Goal: Task Accomplishment & Management: Use online tool/utility

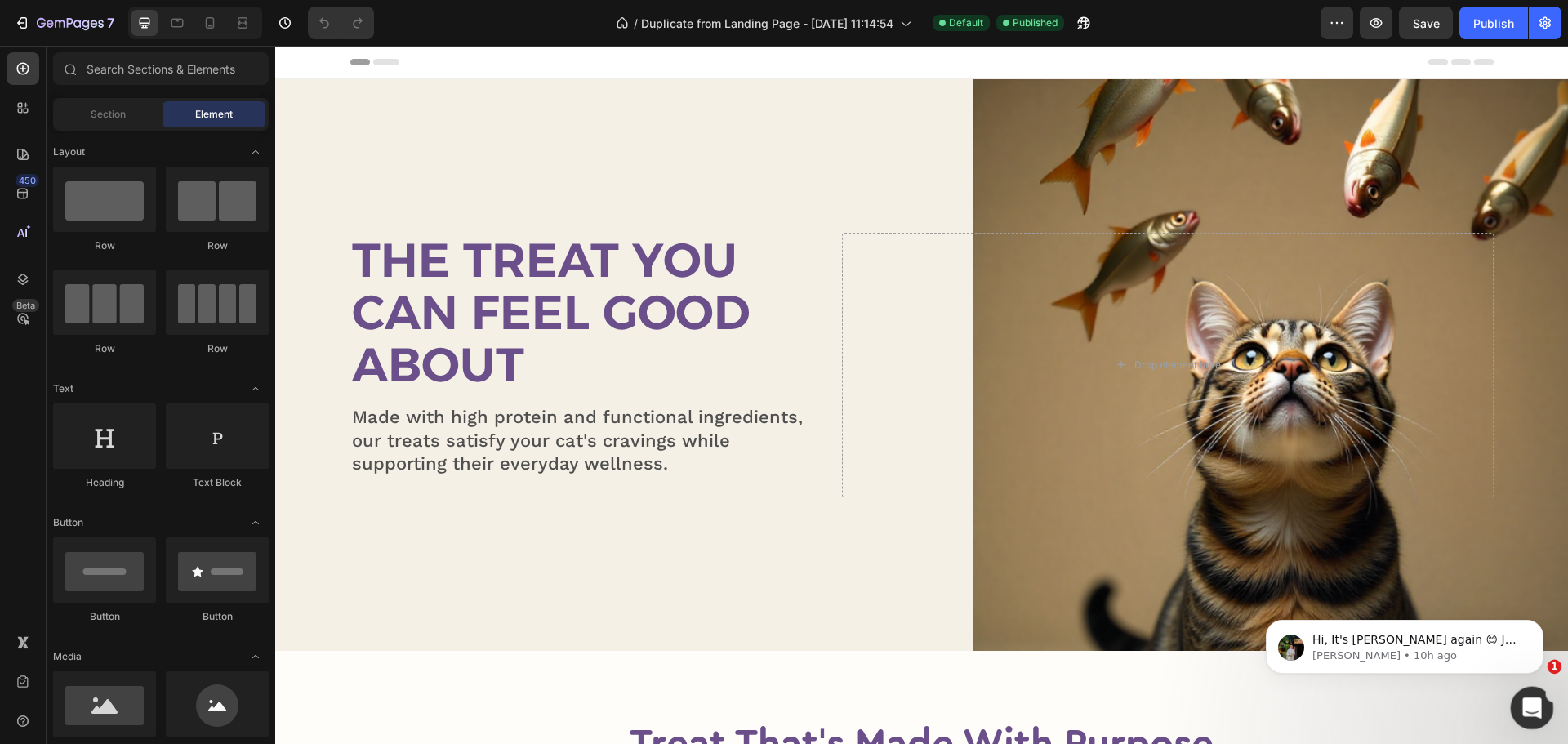
click at [1529, 709] on icon "Open Intercom Messenger" at bounding box center [1530, 706] width 27 height 27
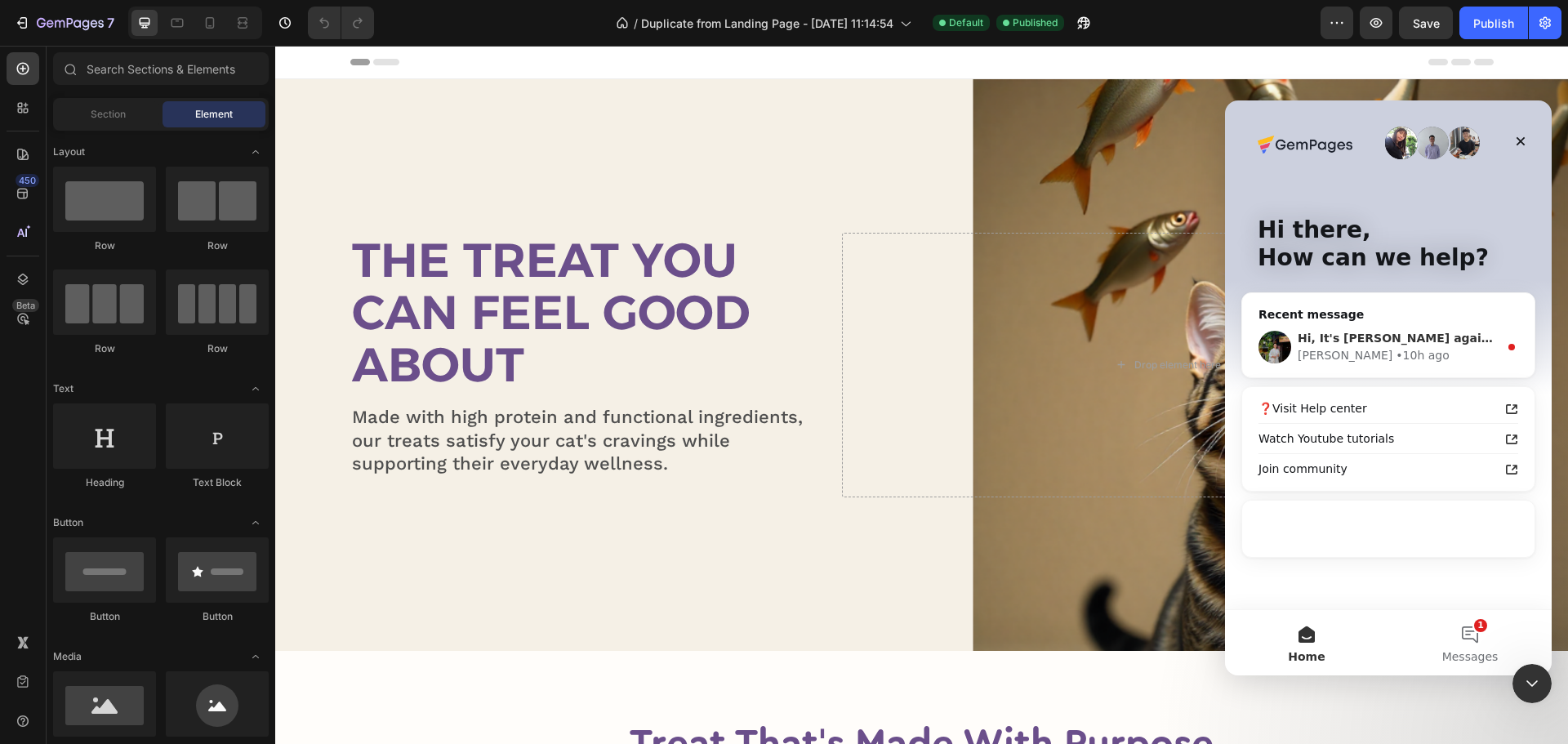
click at [1390, 351] on div "[PERSON_NAME] • 10h ago" at bounding box center [1398, 355] width 201 height 17
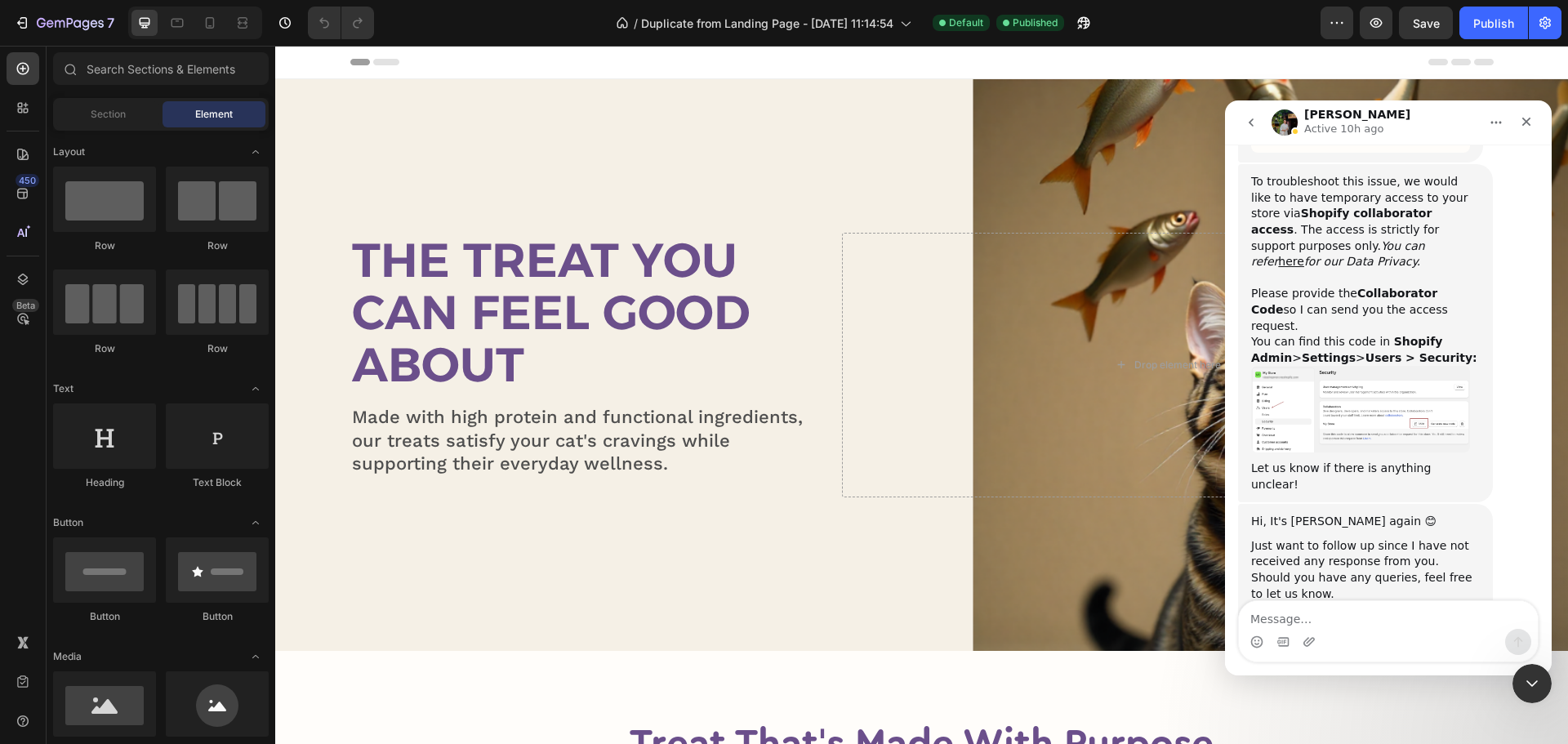
scroll to position [1116, 0]
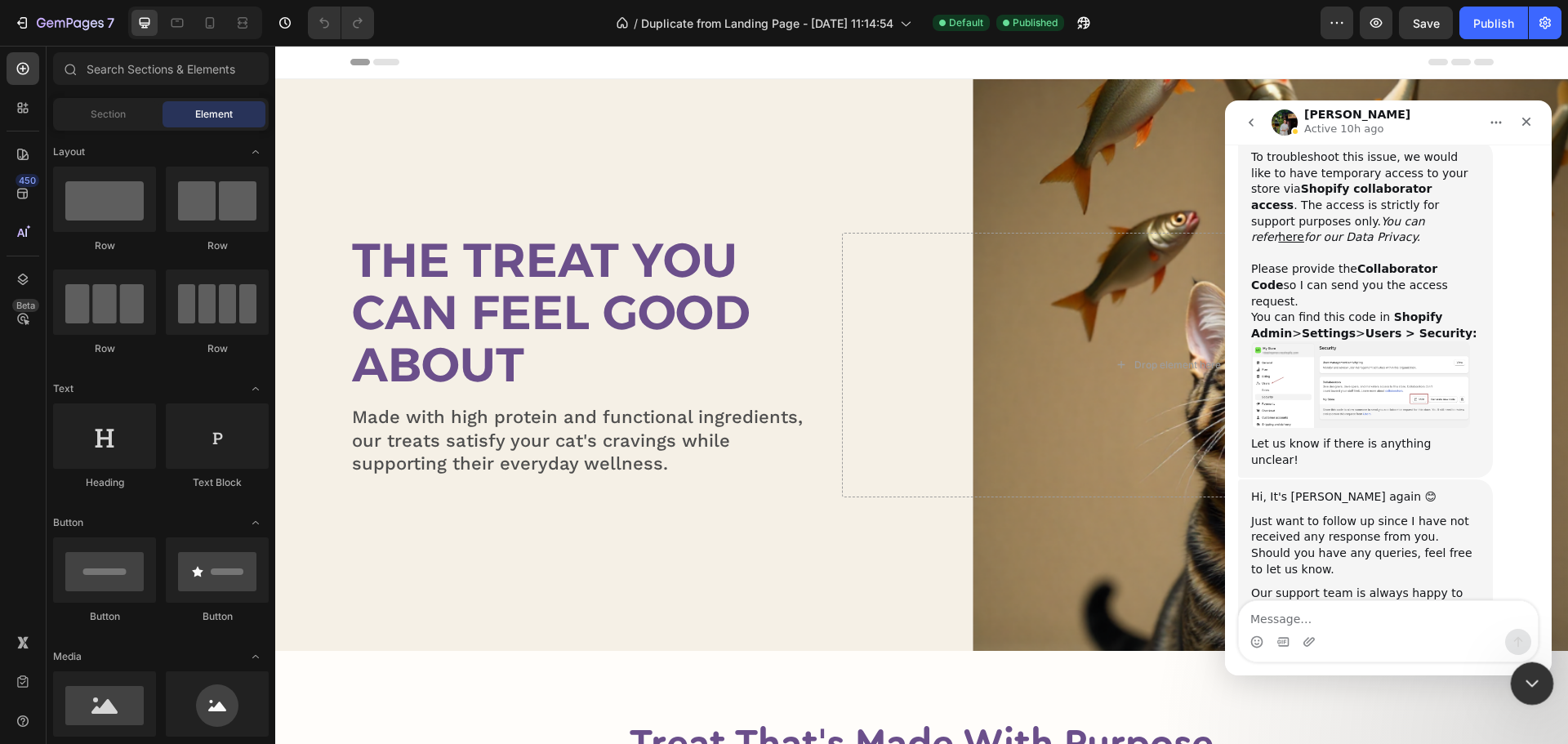
click at [1527, 683] on icon "Close Intercom Messenger" at bounding box center [1530, 681] width 20 height 20
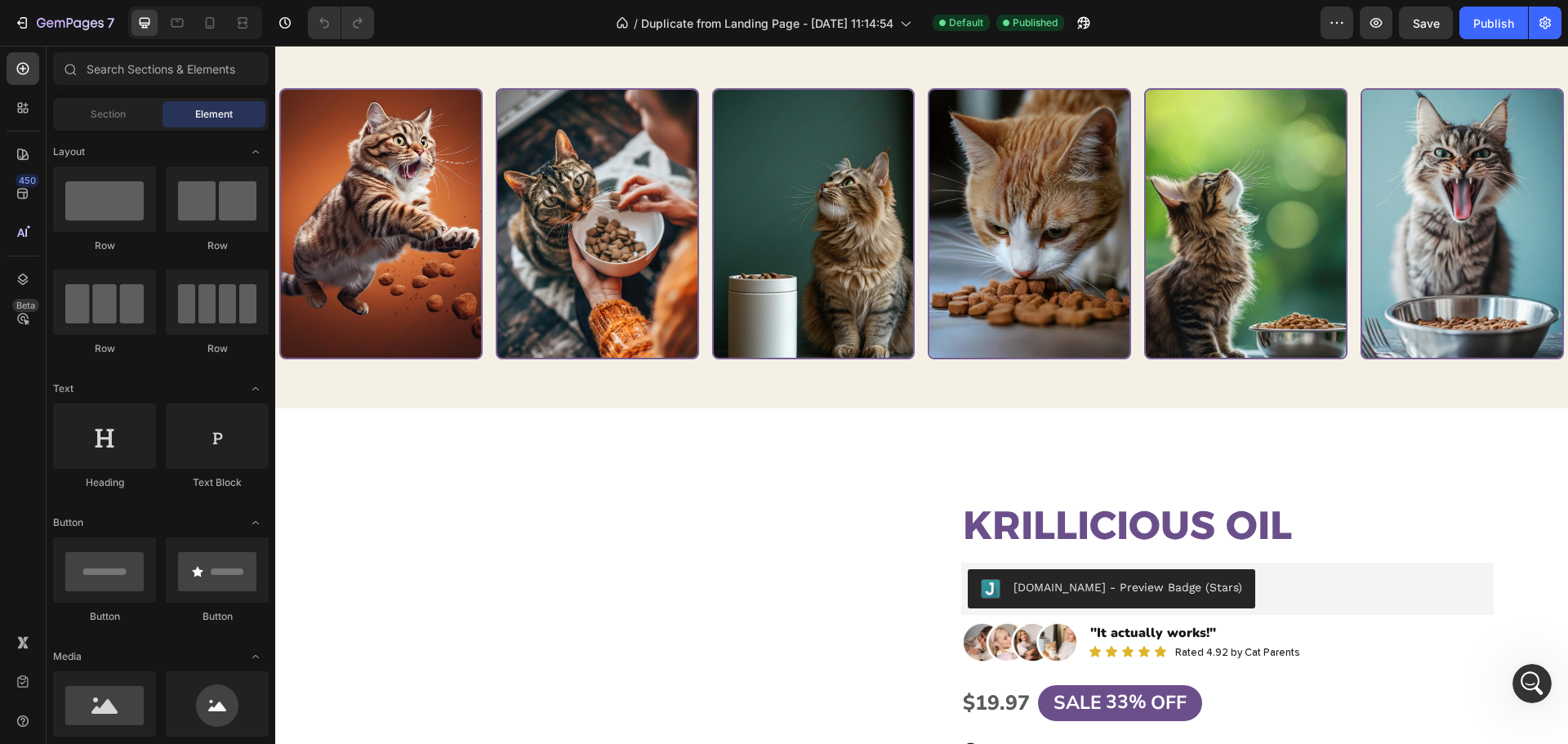
scroll to position [2368, 0]
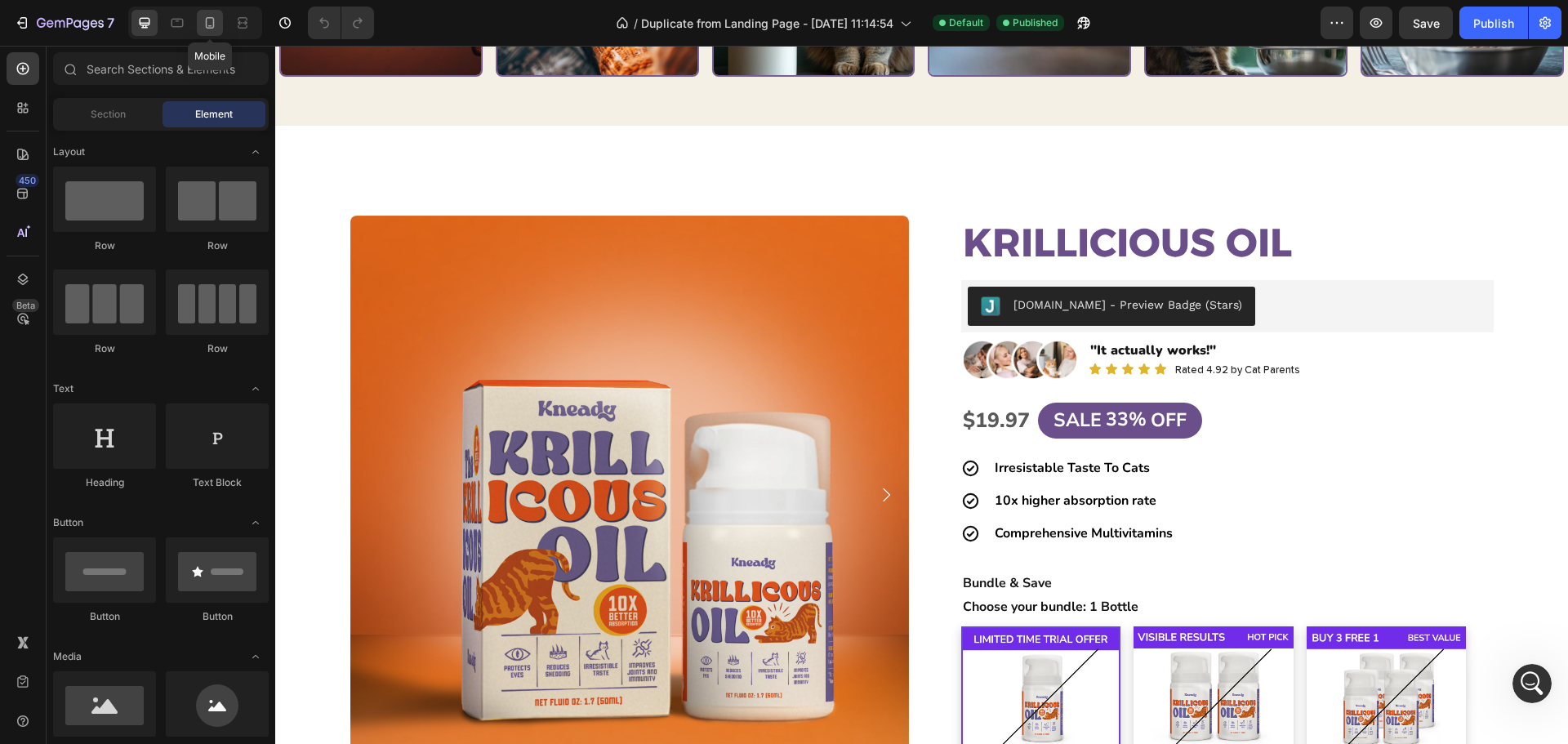
click at [204, 20] on icon at bounding box center [209, 23] width 16 height 16
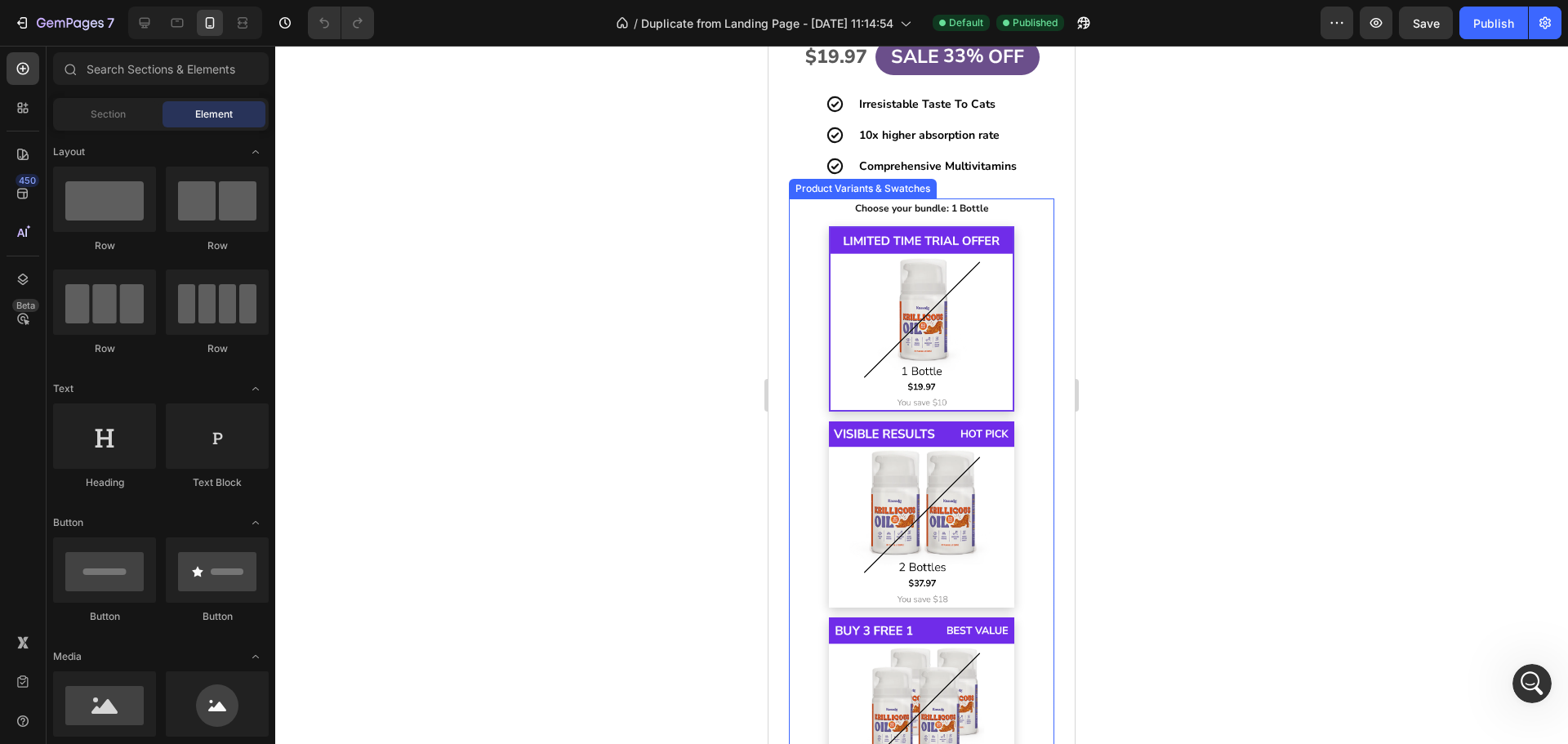
scroll to position [2726, 0]
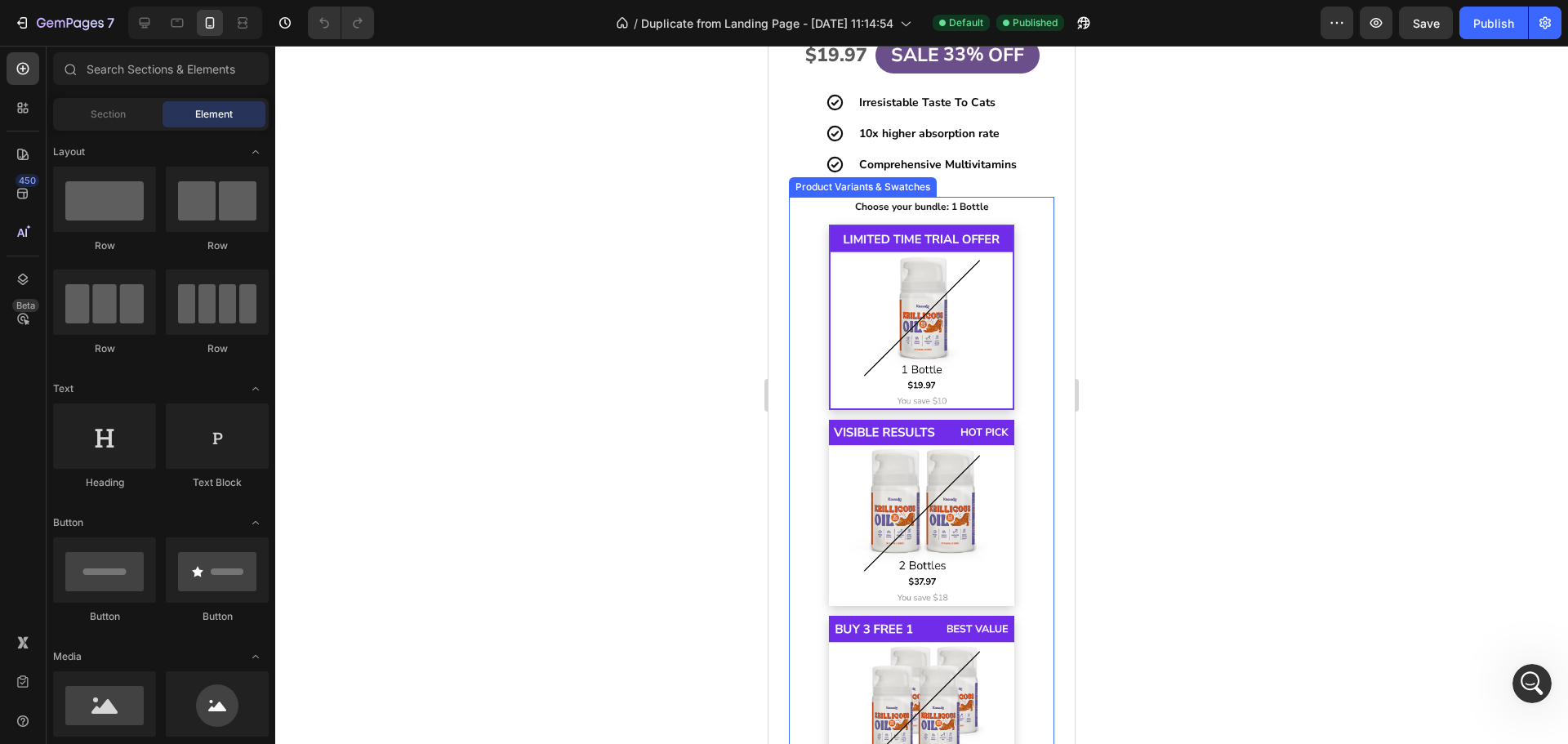
click at [1026, 304] on div "1 Bottle 1 Bottle 2 Bottles 2 Bottles 4 Bottles 4 Bottles" at bounding box center [921, 514] width 265 height 577
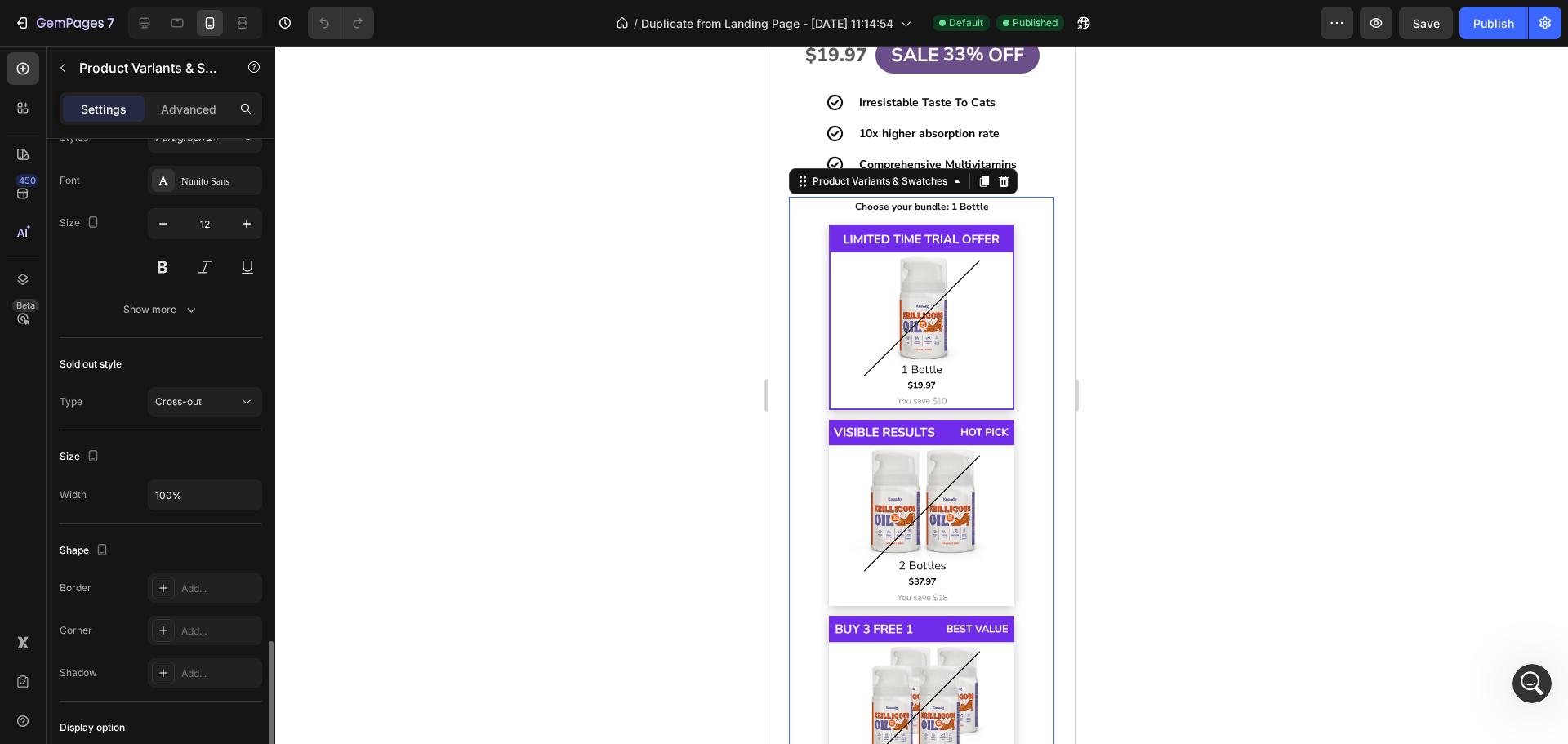
scroll to position [729, 0]
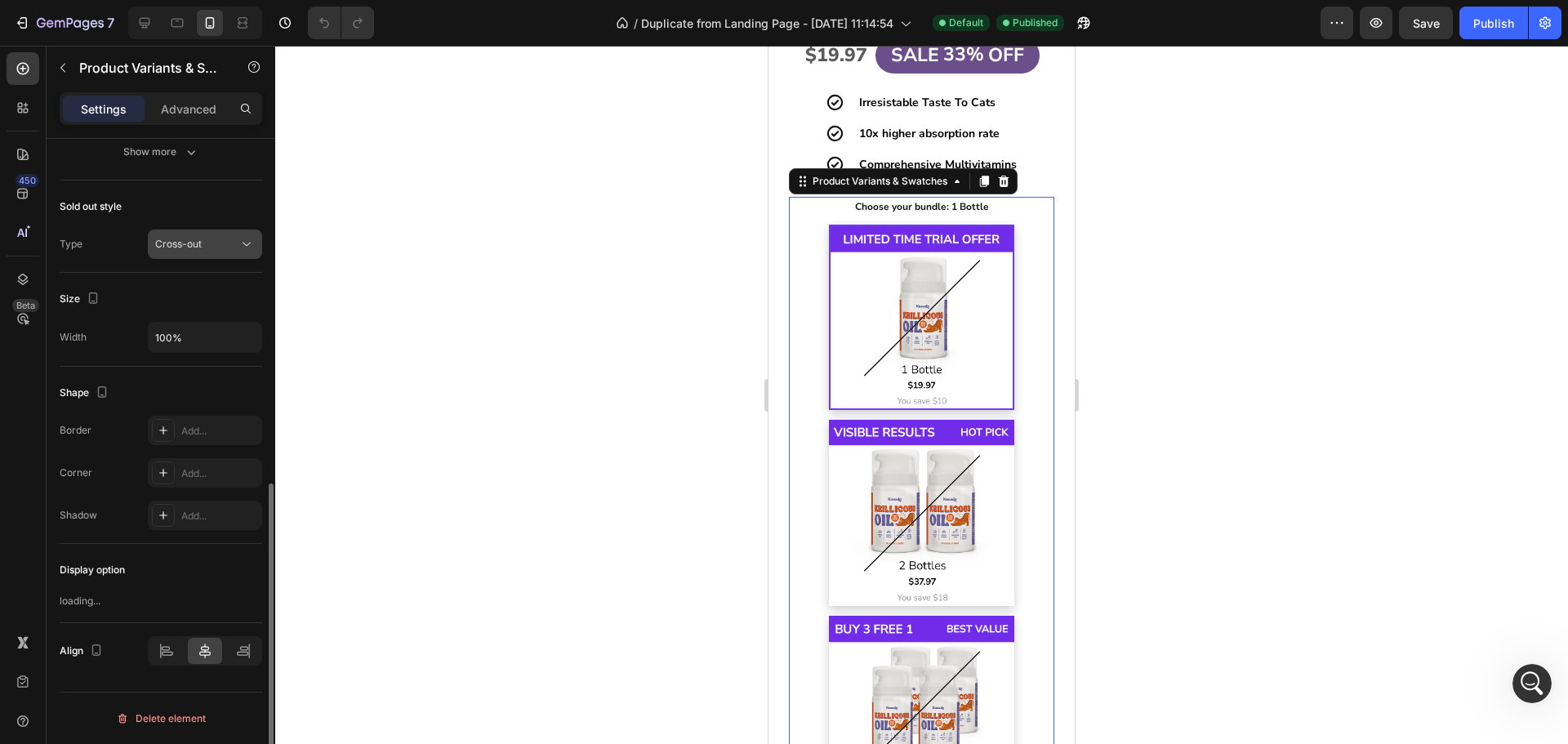
click at [209, 253] on button "Cross-out" at bounding box center [205, 244] width 115 height 29
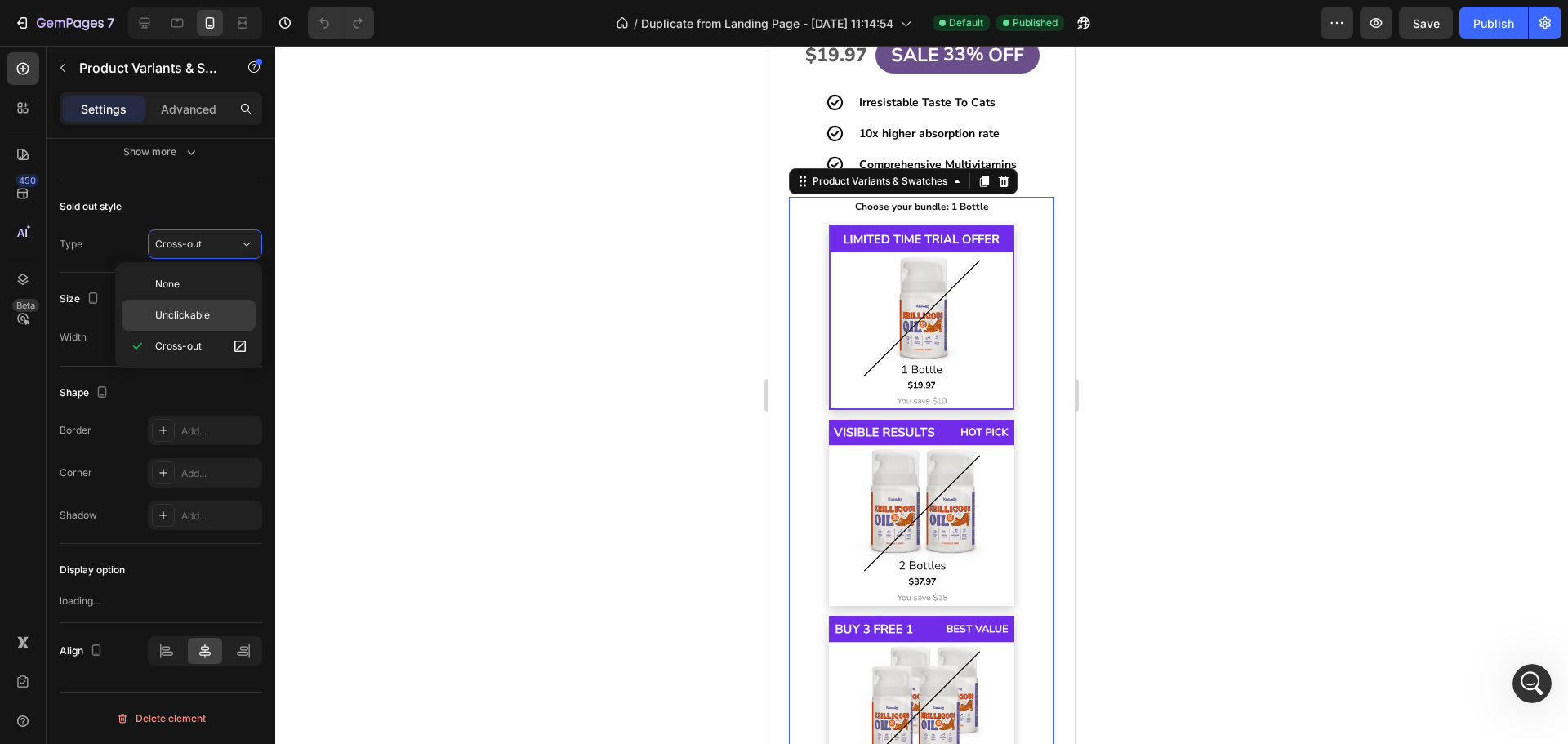
click at [209, 304] on div "Unclickable" at bounding box center [188, 315] width 134 height 31
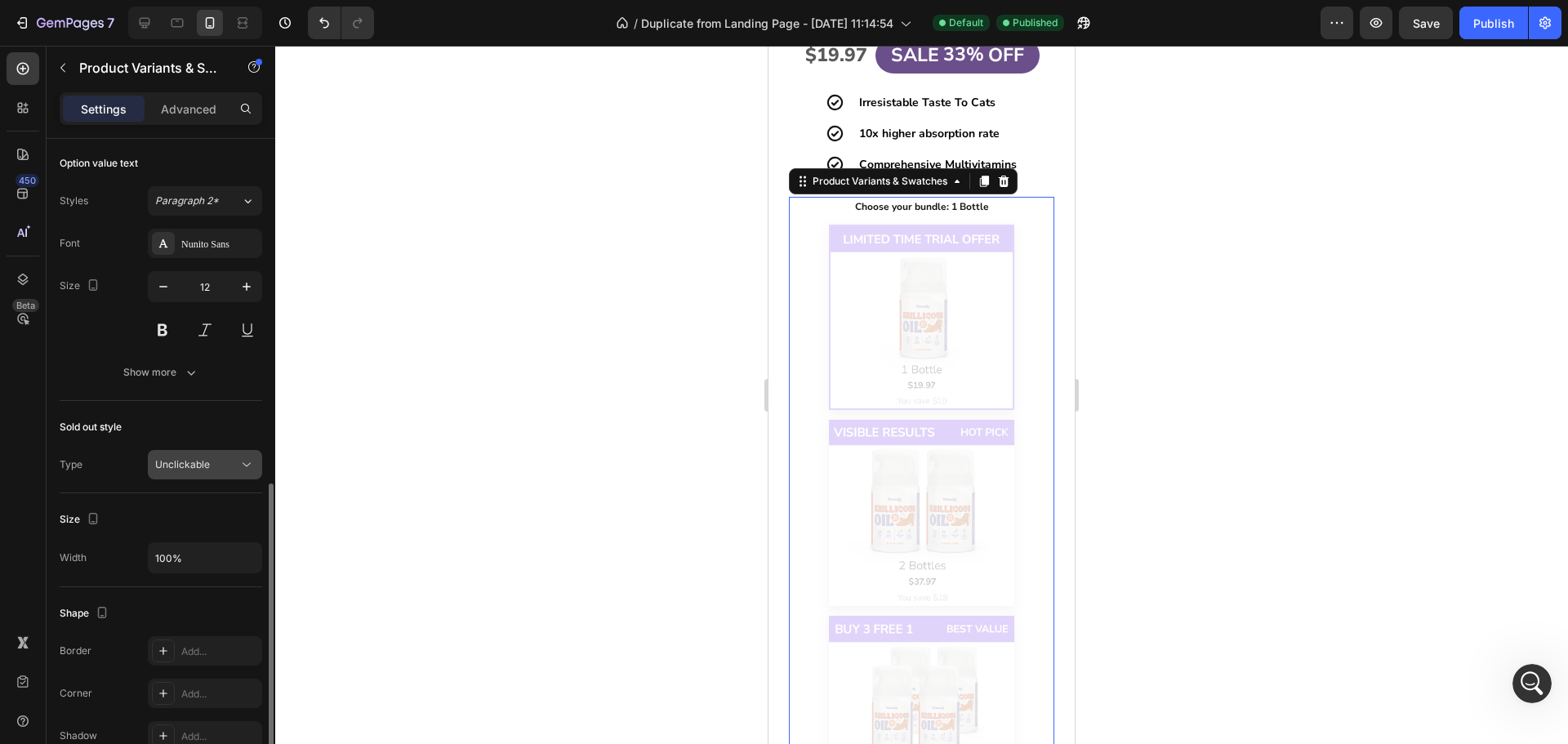
click at [209, 459] on span "Unclickable" at bounding box center [182, 464] width 55 height 12
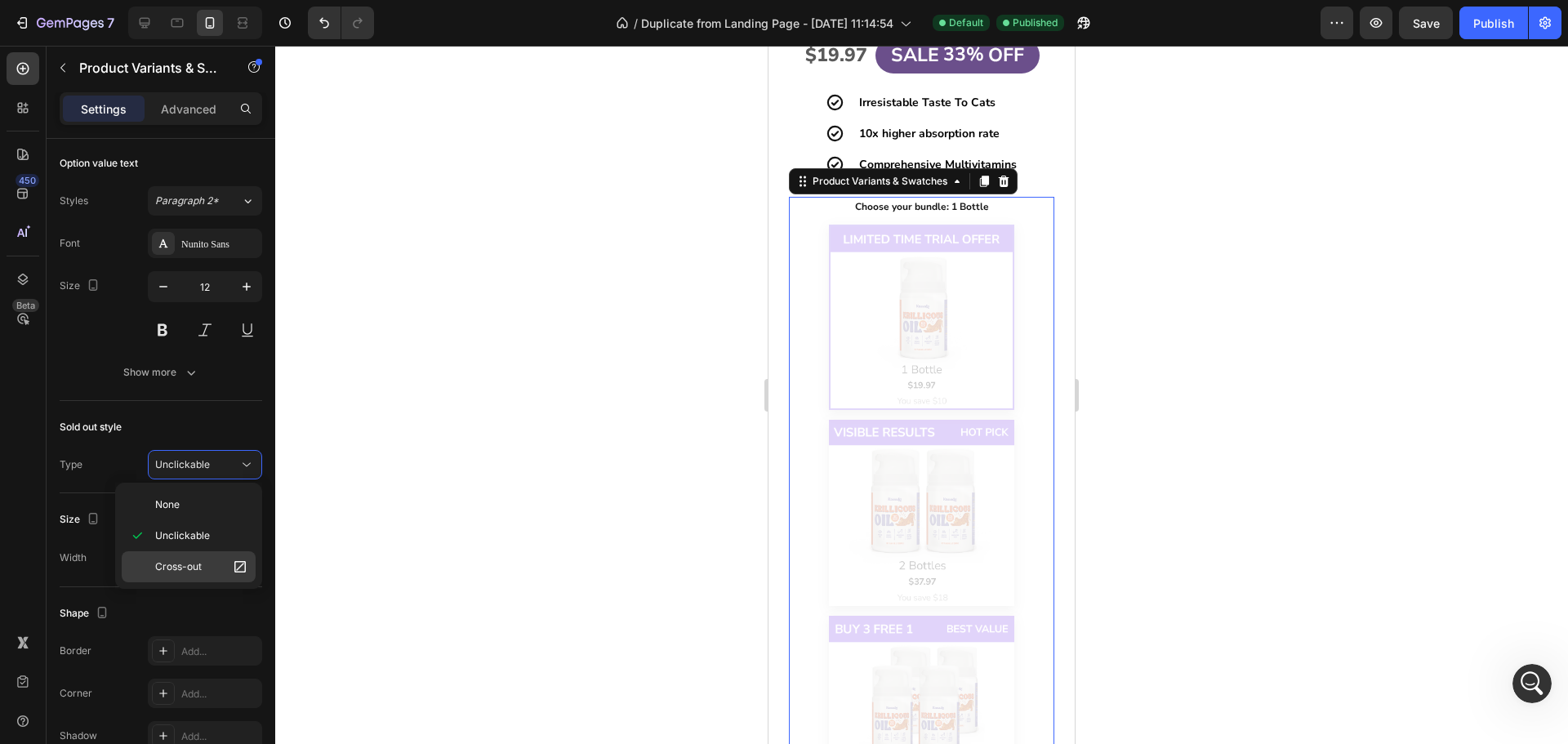
click at [209, 556] on div "Cross-out" at bounding box center [188, 566] width 134 height 31
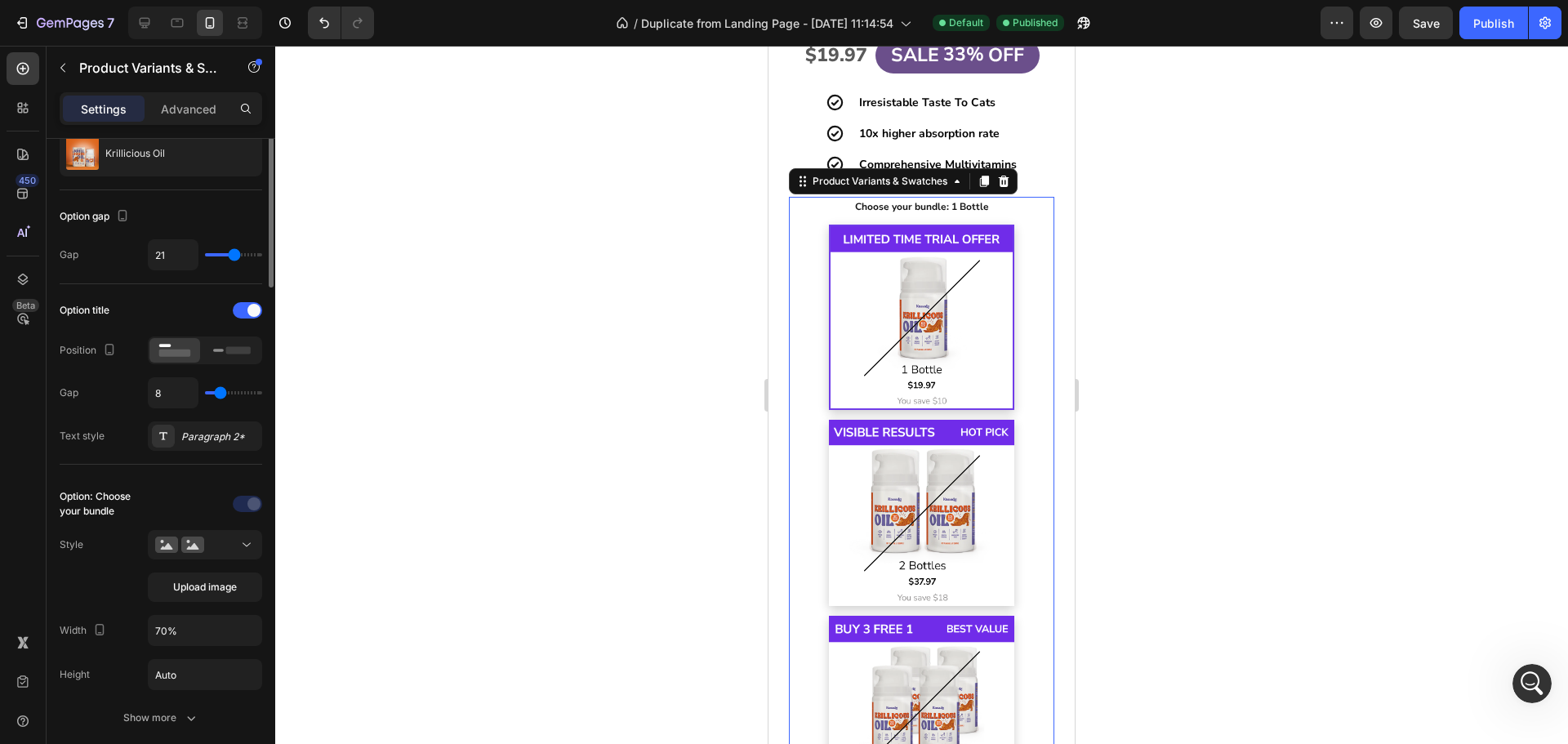
scroll to position [0, 0]
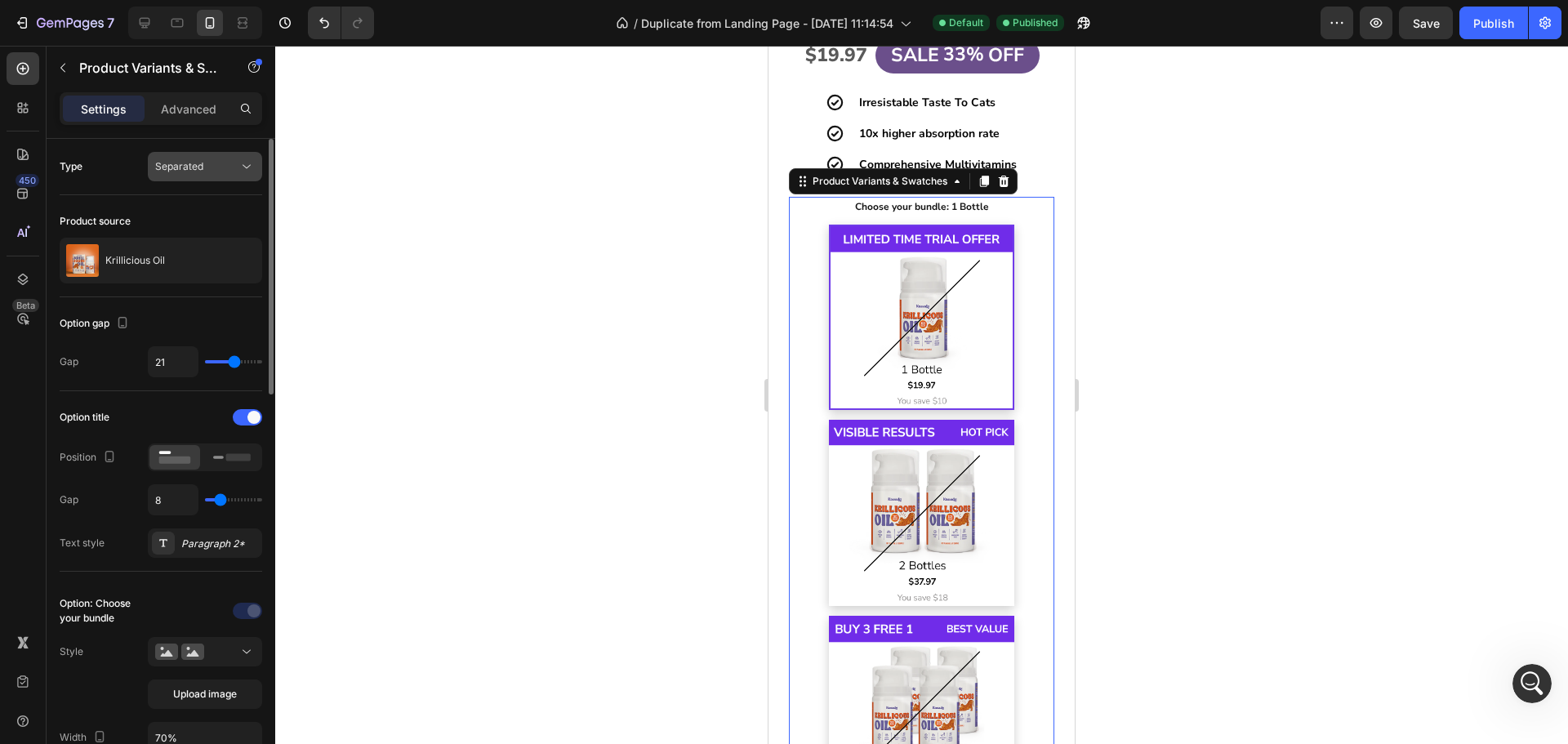
click at [189, 161] on span "Separated" at bounding box center [178, 166] width 48 height 12
click at [178, 232] on span "Combine" at bounding box center [176, 238] width 42 height 15
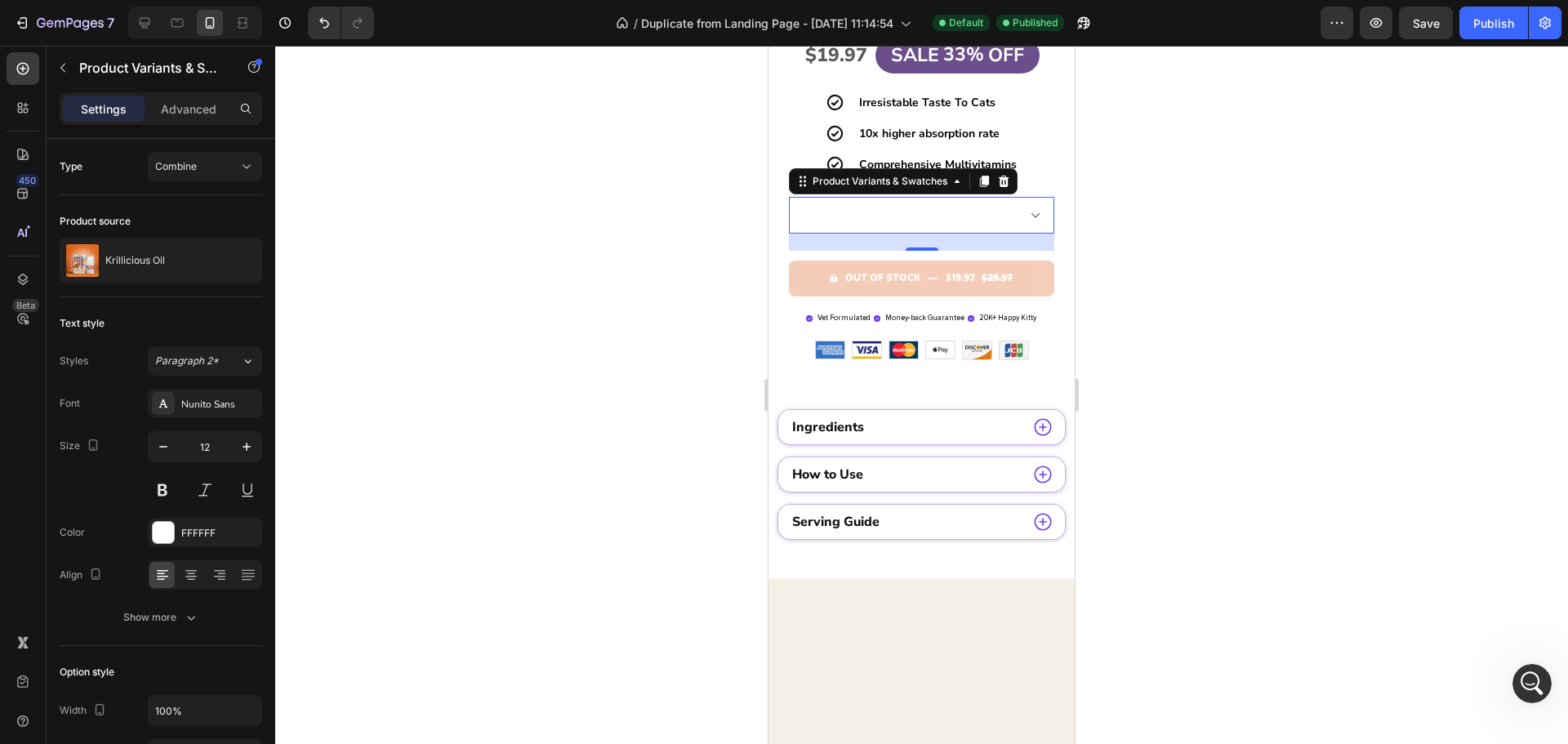
click at [1025, 203] on select "1 Bottle - $19.97 2 Bottles - $37.97 4 Bottles - $59.90" at bounding box center [921, 215] width 265 height 36
click at [147, 26] on icon at bounding box center [145, 24] width 11 height 11
type input "14"
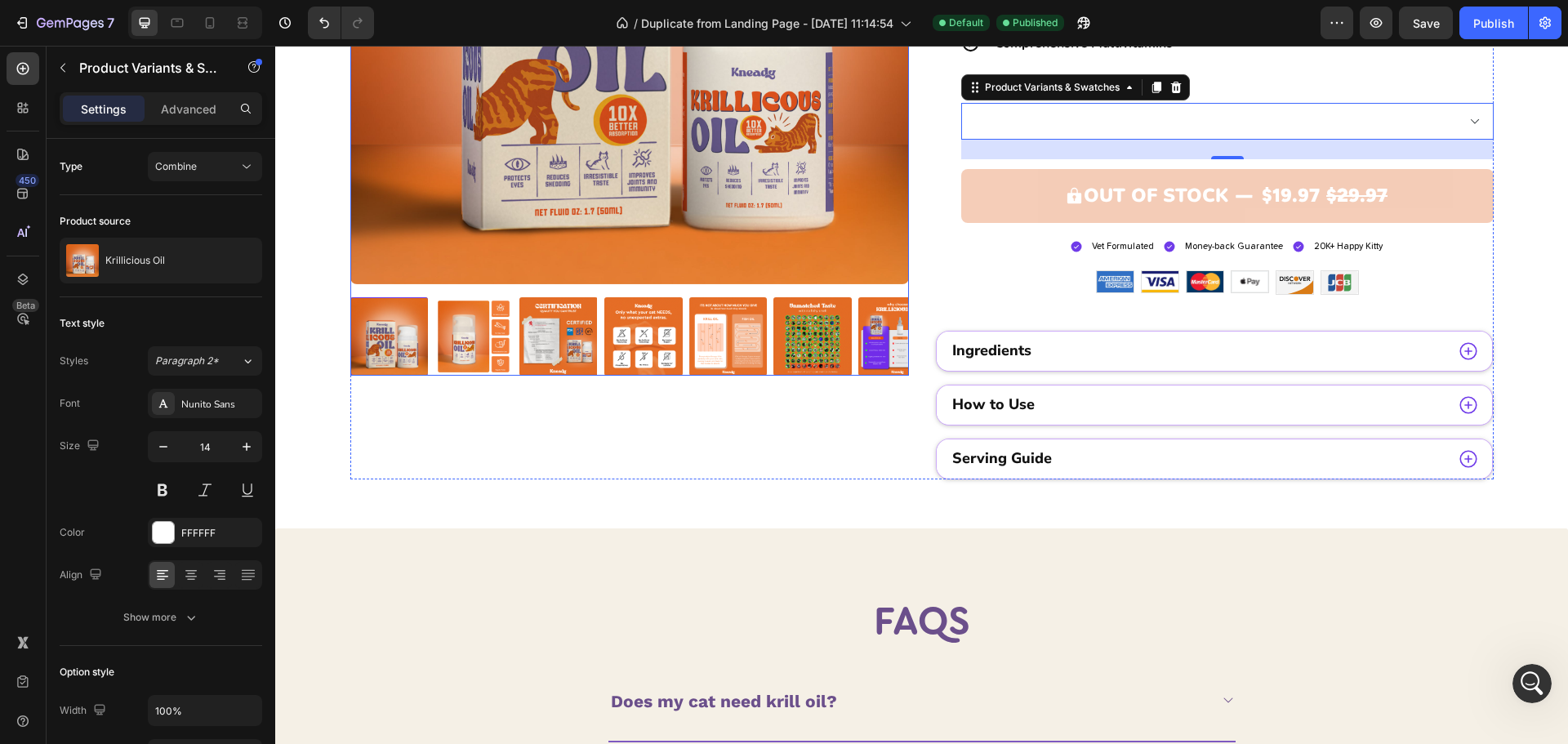
scroll to position [2665, 0]
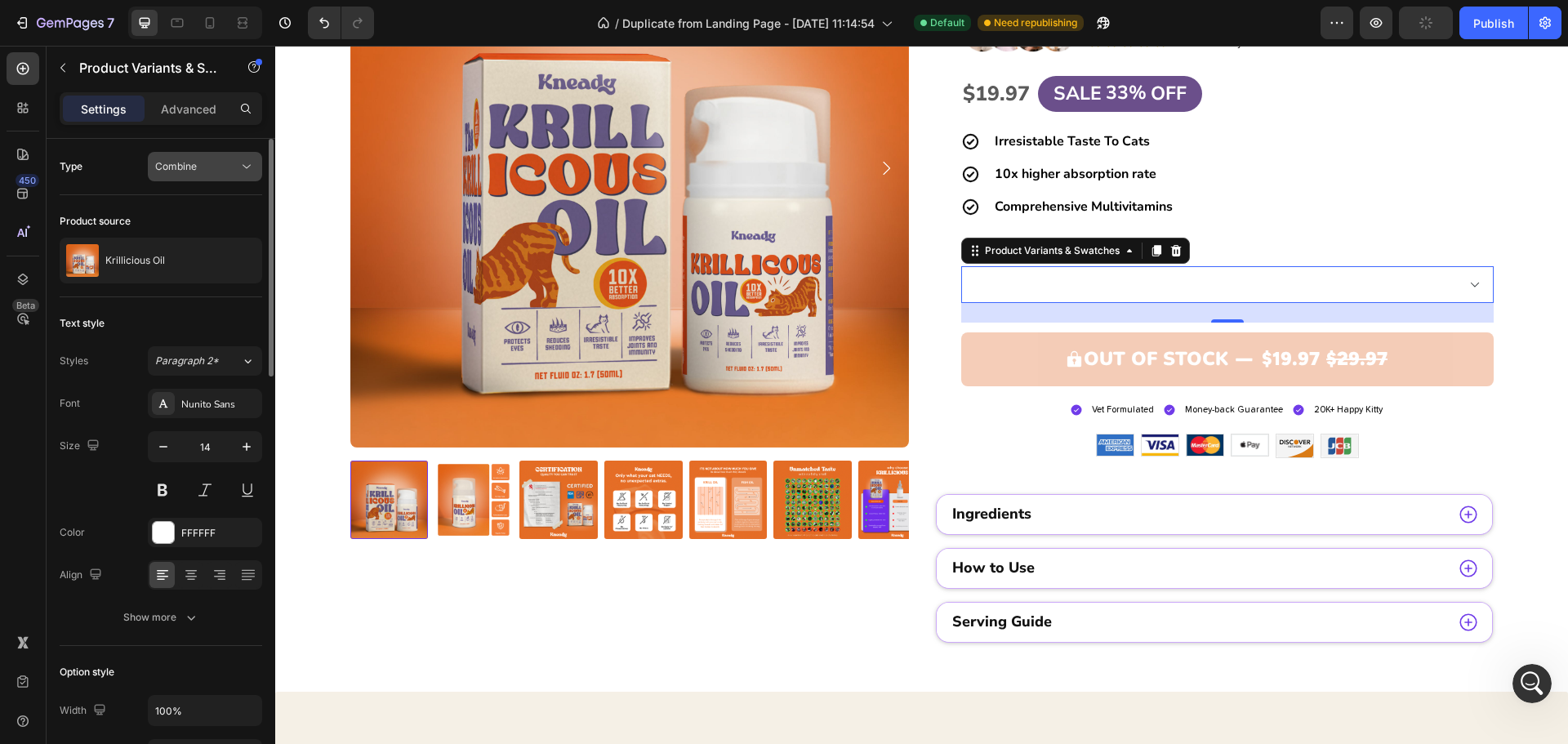
click at [188, 176] on button "Combine" at bounding box center [205, 167] width 115 height 29
click at [182, 215] on div "Separated" at bounding box center [188, 207] width 134 height 31
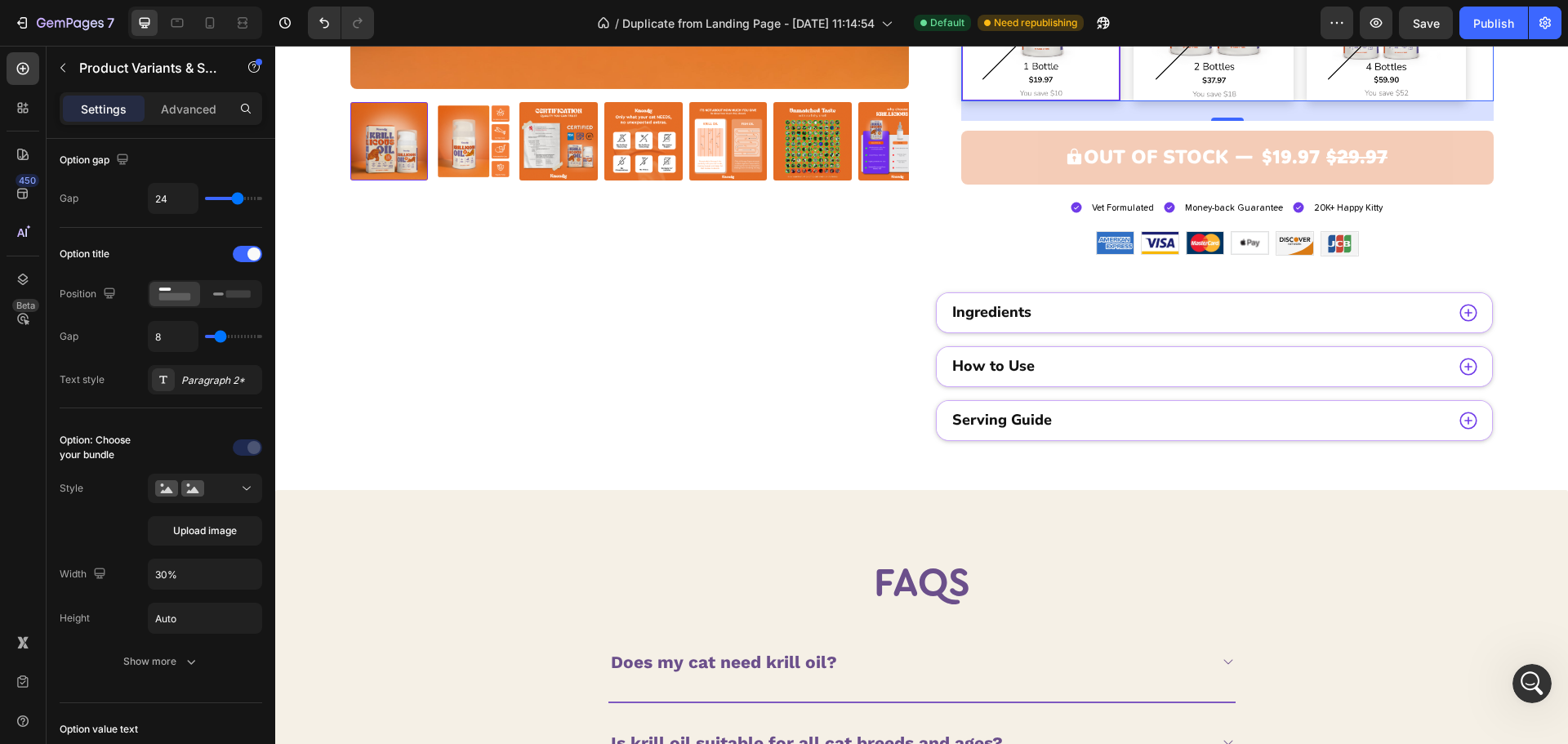
scroll to position [2747, 0]
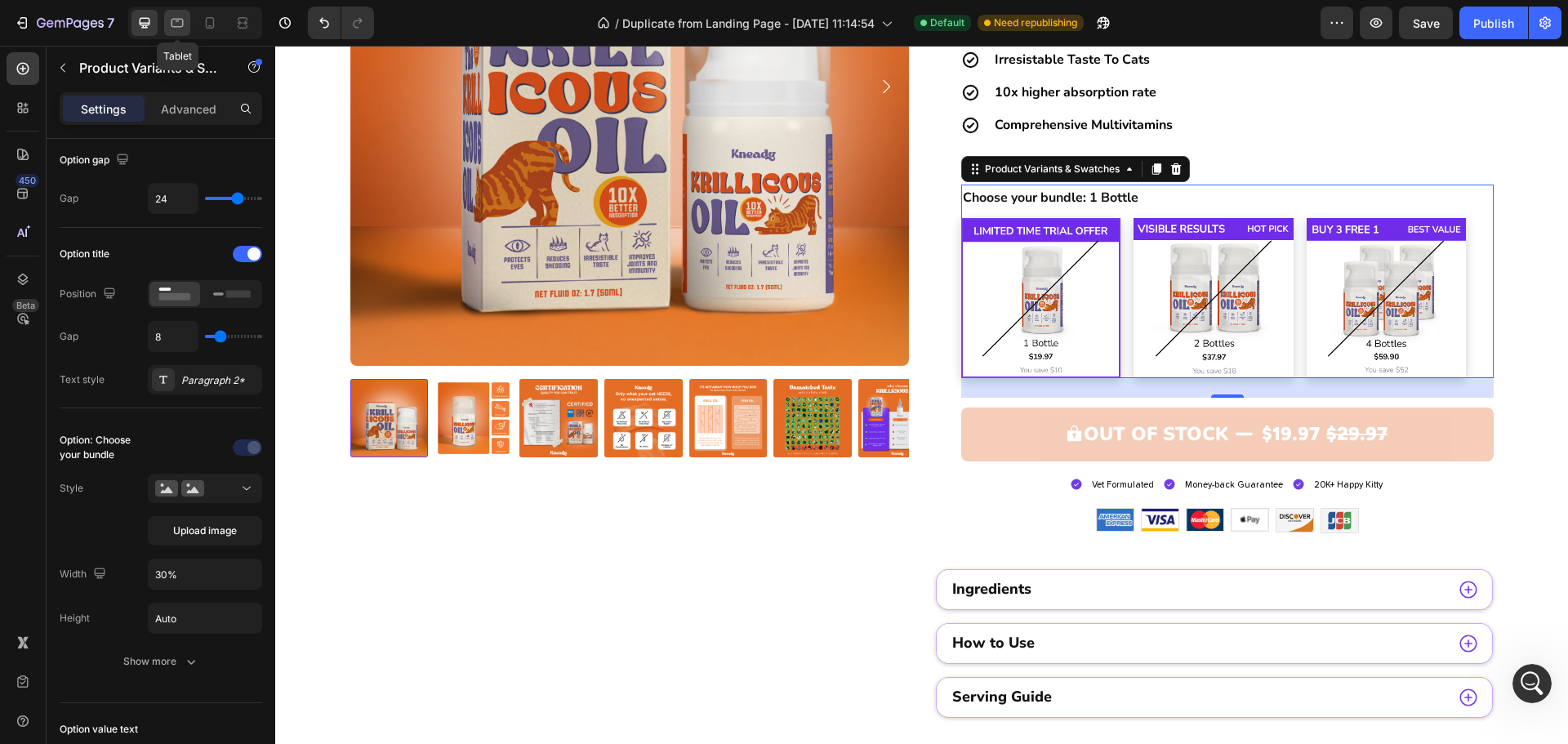
click at [184, 15] on icon at bounding box center [178, 23] width 16 height 16
type input "15"
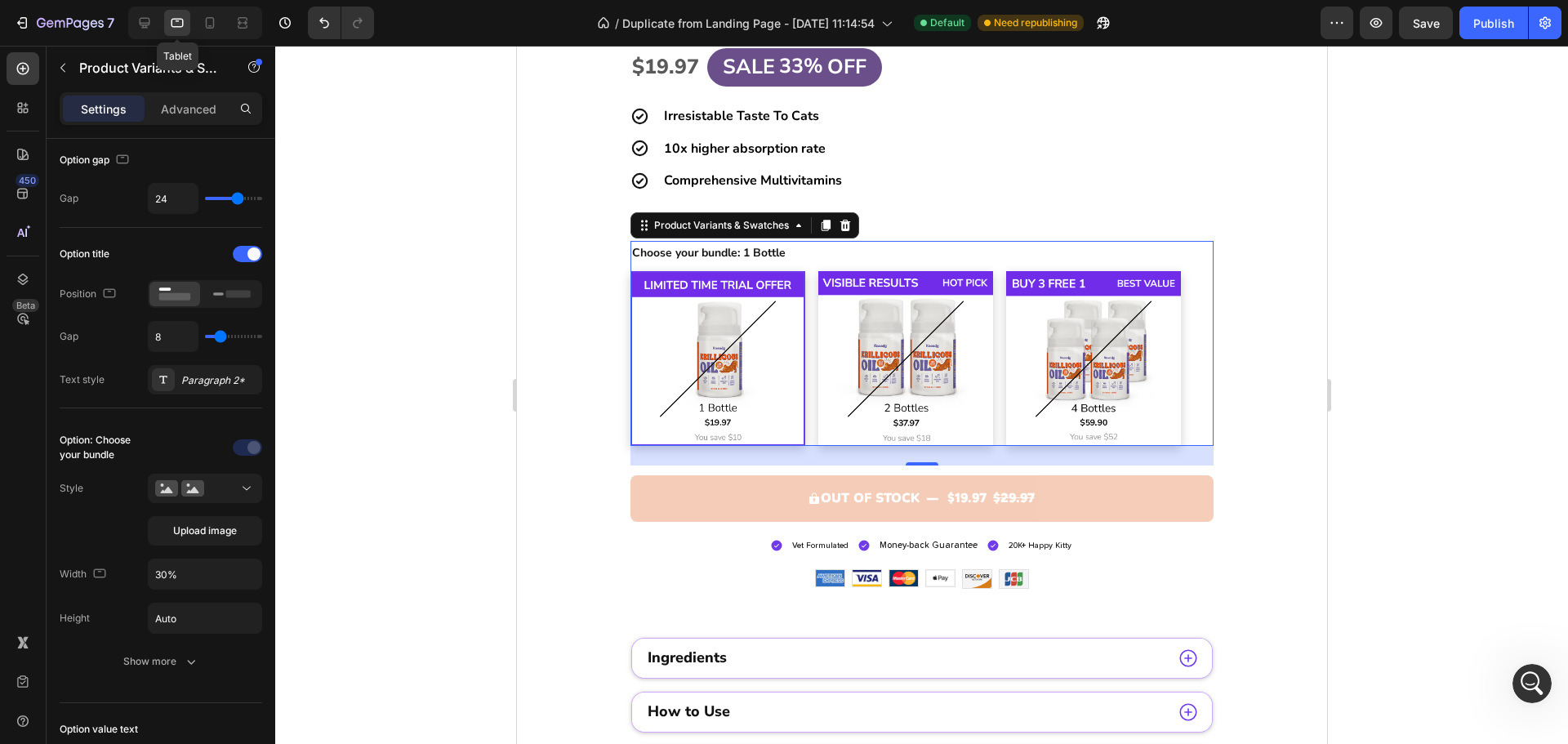
scroll to position [3205, 0]
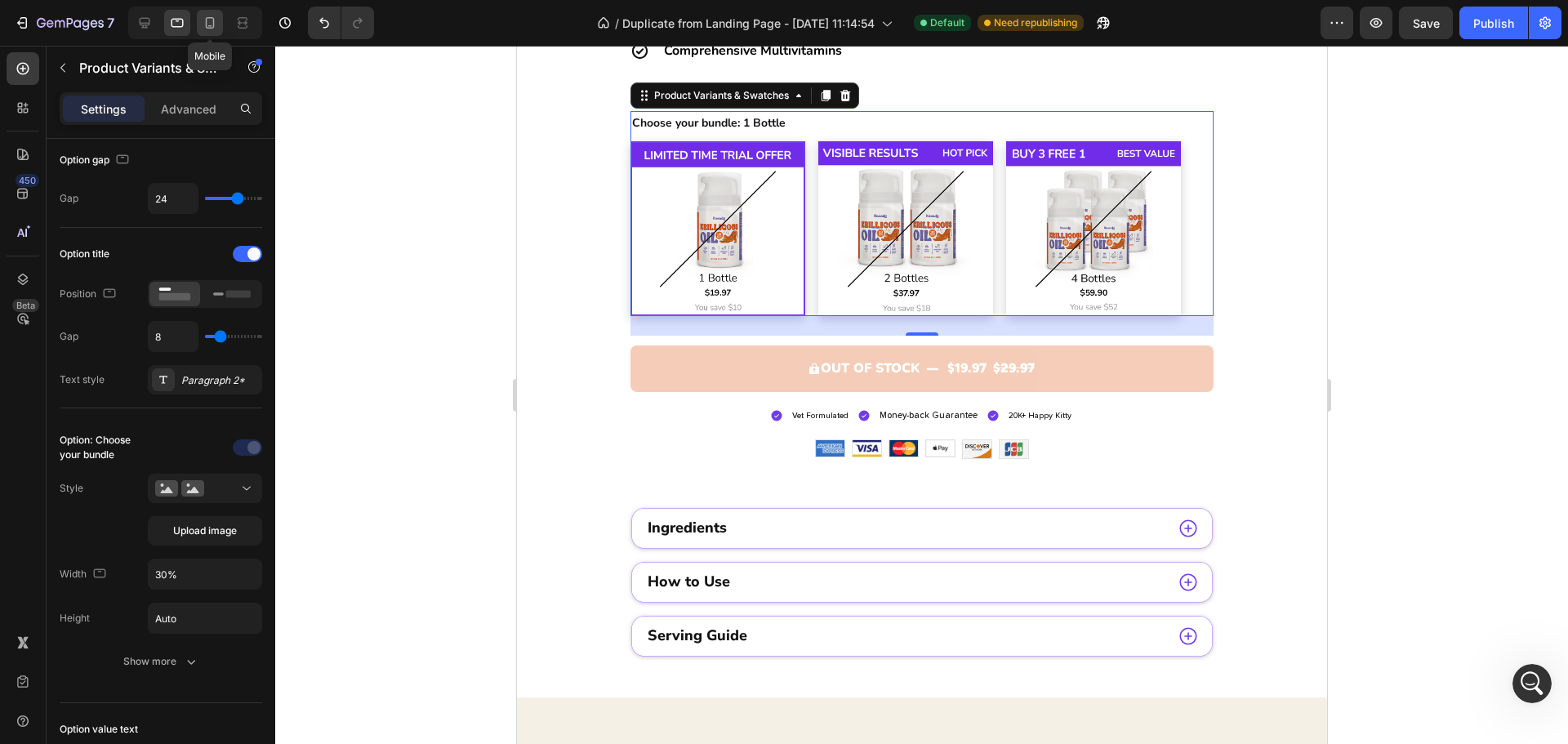
click at [203, 26] on icon at bounding box center [209, 23] width 16 height 16
type input "21"
type input "70%"
type input "12"
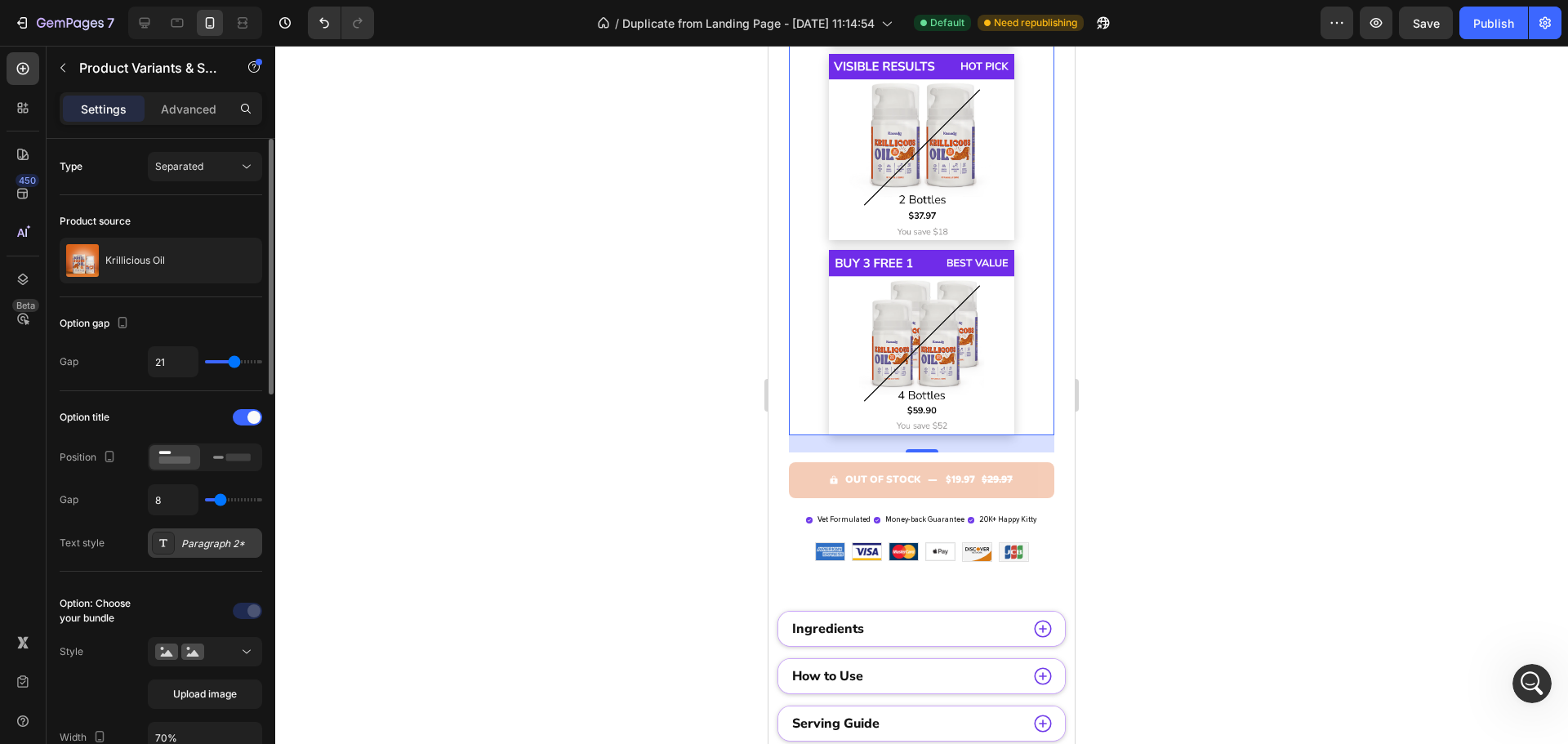
scroll to position [490, 0]
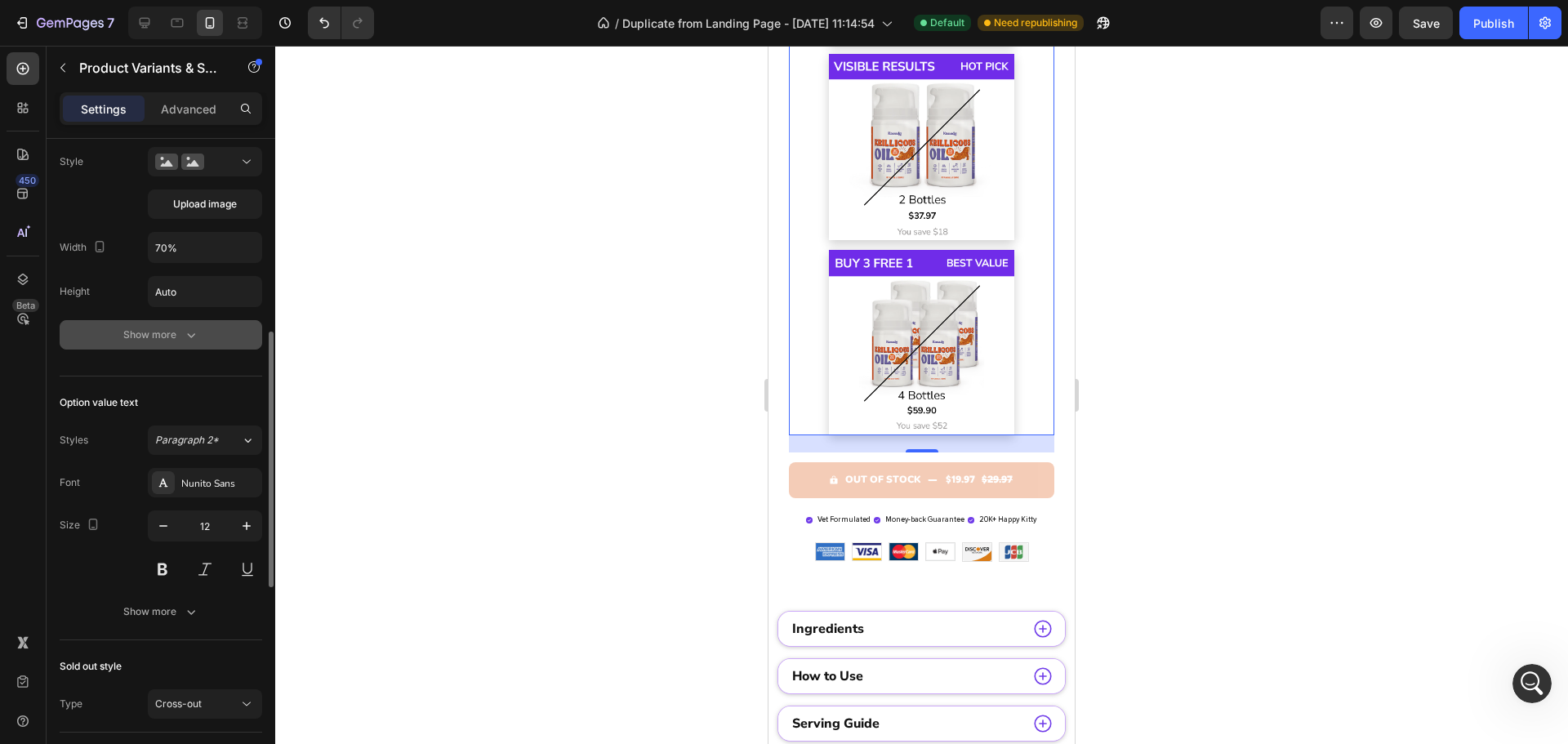
click at [170, 341] on div "Show more" at bounding box center [160, 335] width 76 height 16
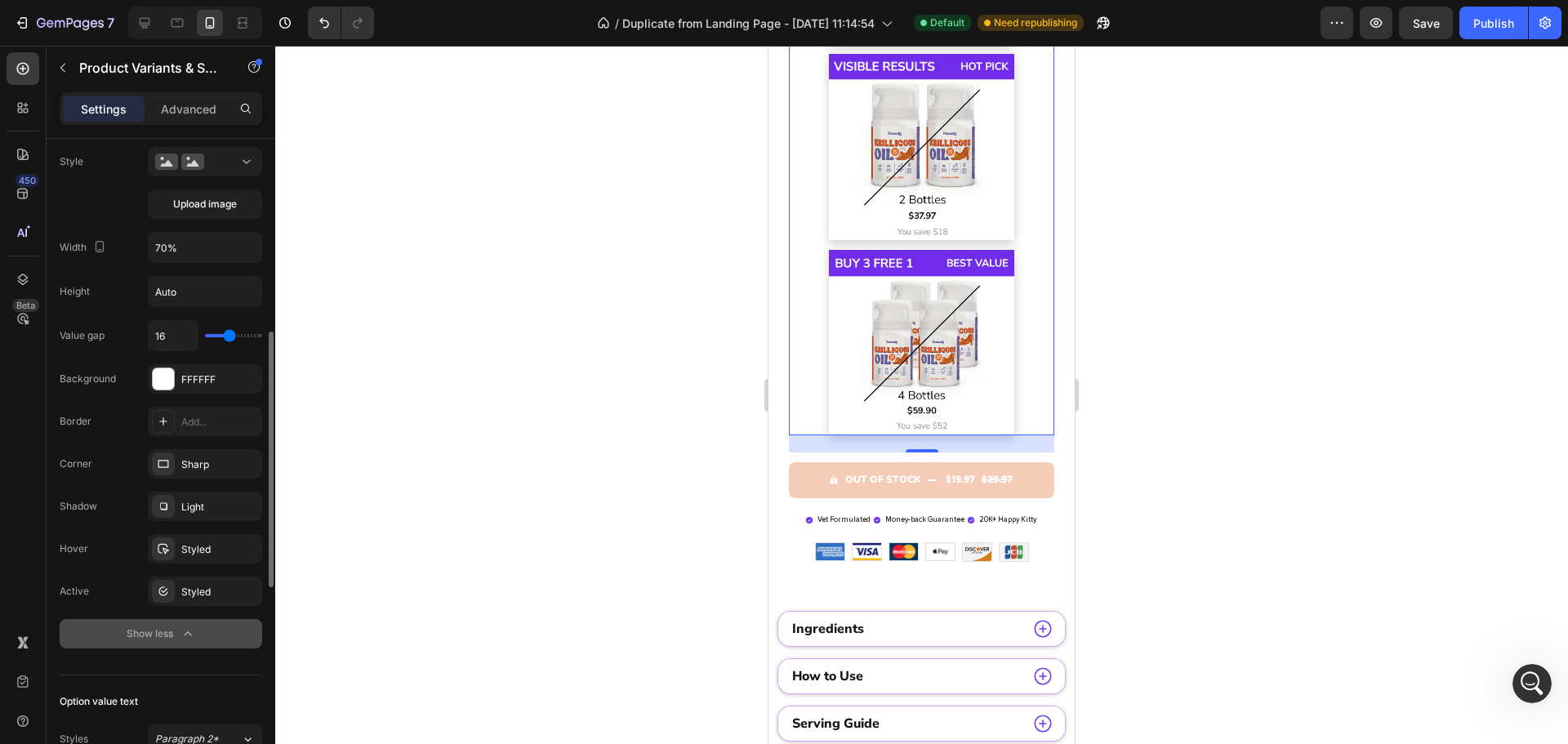
scroll to position [898, 0]
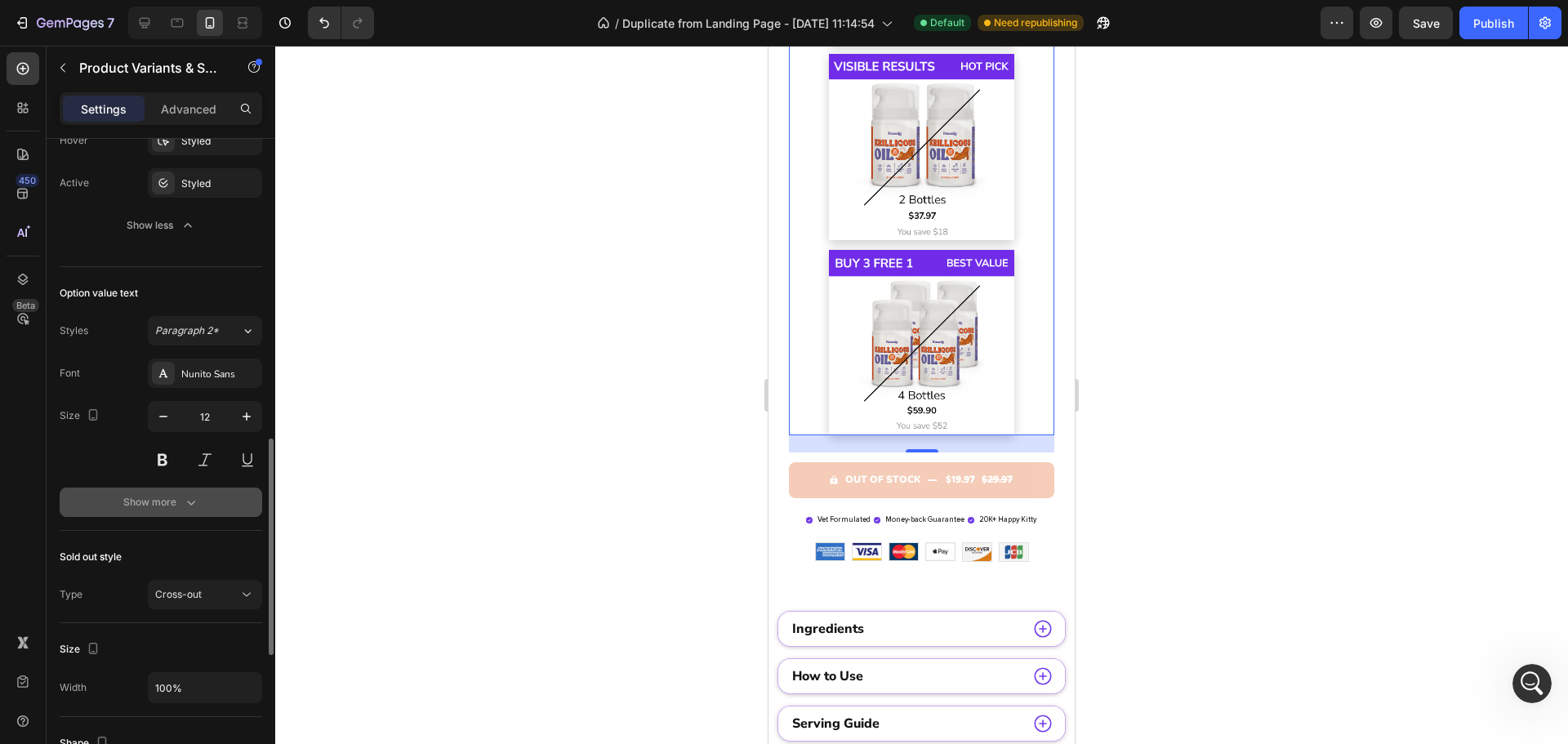
click at [179, 488] on button "Show more" at bounding box center [160, 502] width 202 height 29
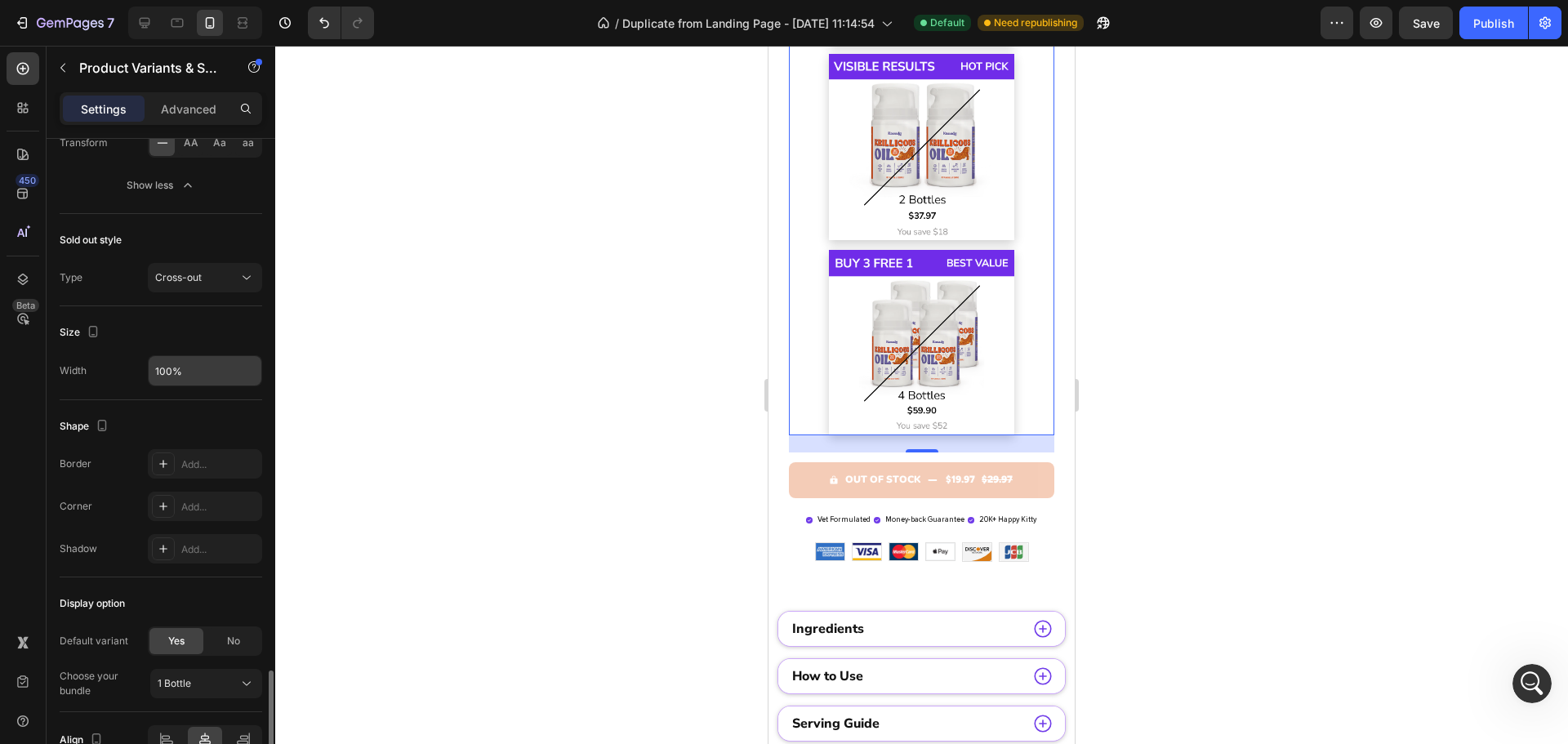
scroll to position [1477, 0]
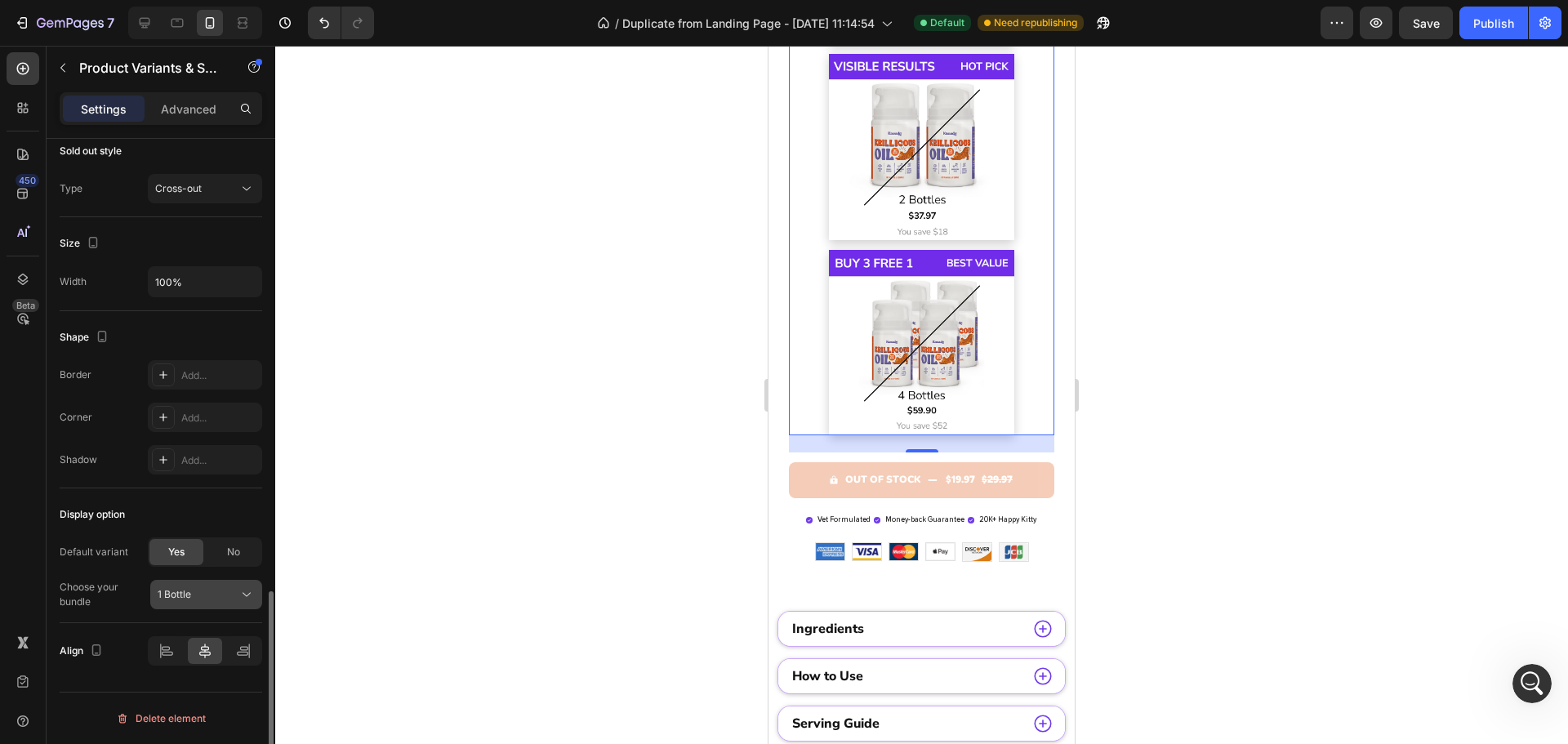
click at [168, 597] on span "1 Bottle" at bounding box center [174, 595] width 34 height 15
click at [168, 596] on span "1 Bottle" at bounding box center [174, 595] width 34 height 15
click at [178, 121] on div "Advanced" at bounding box center [188, 108] width 82 height 26
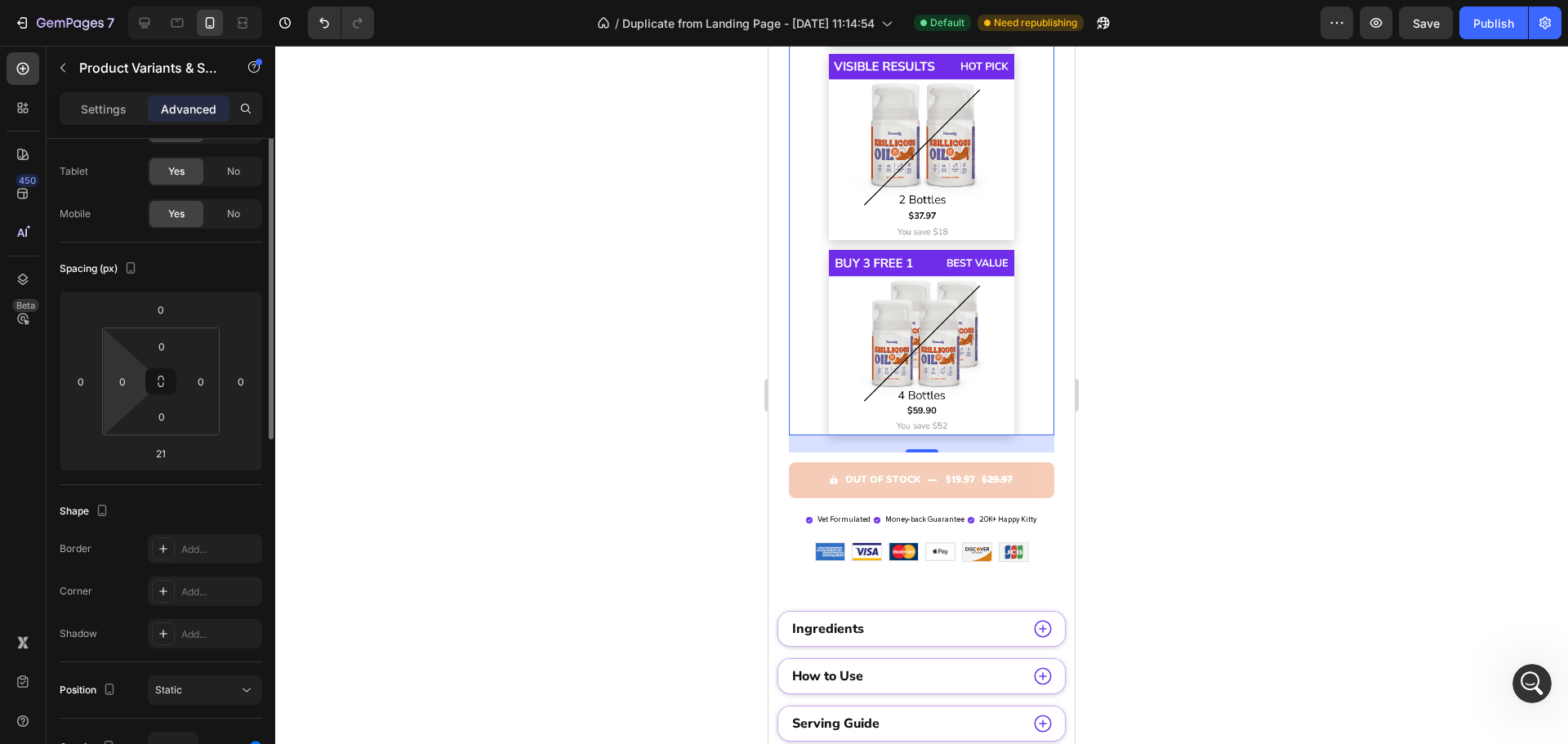
scroll to position [0, 0]
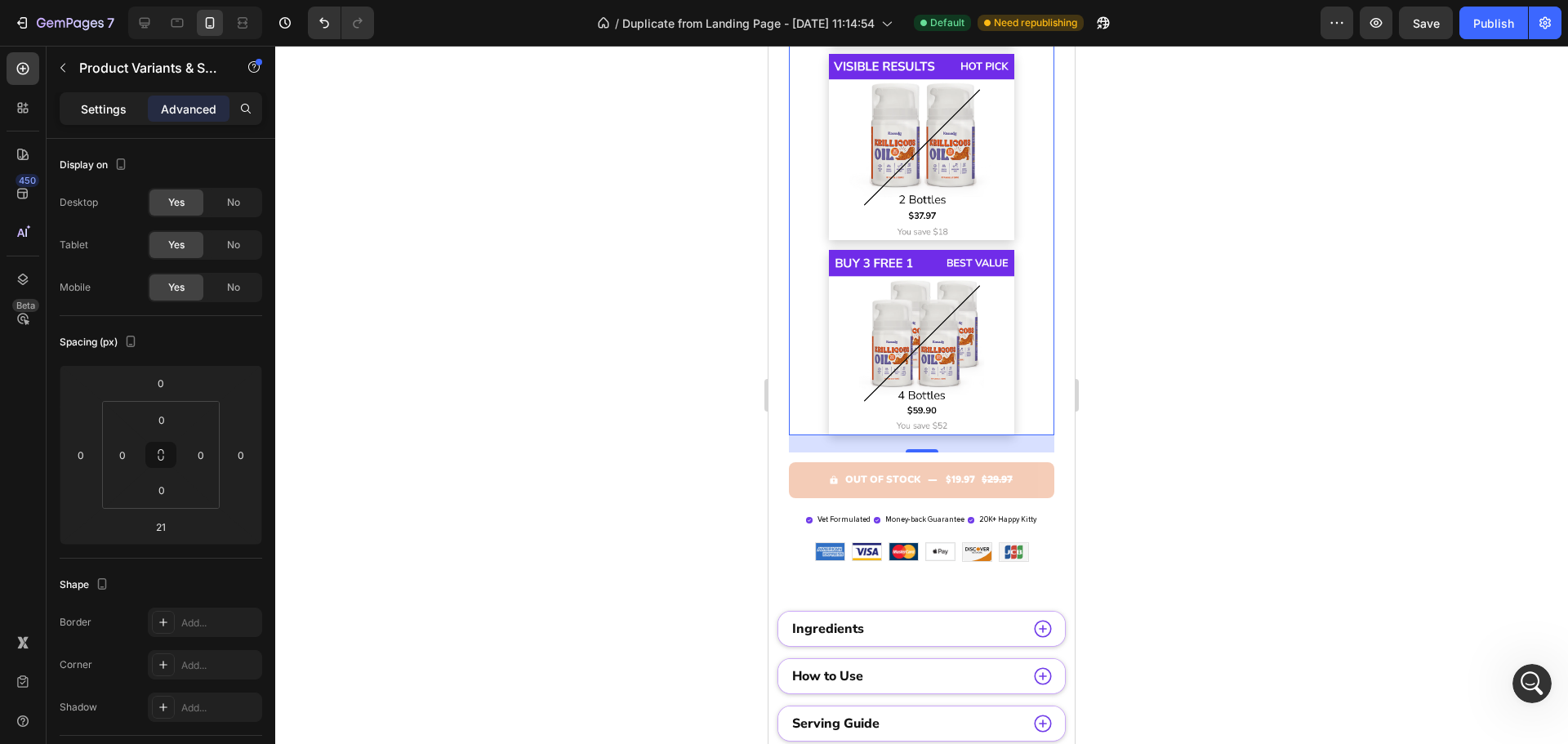
click at [98, 102] on p "Settings" at bounding box center [104, 108] width 46 height 17
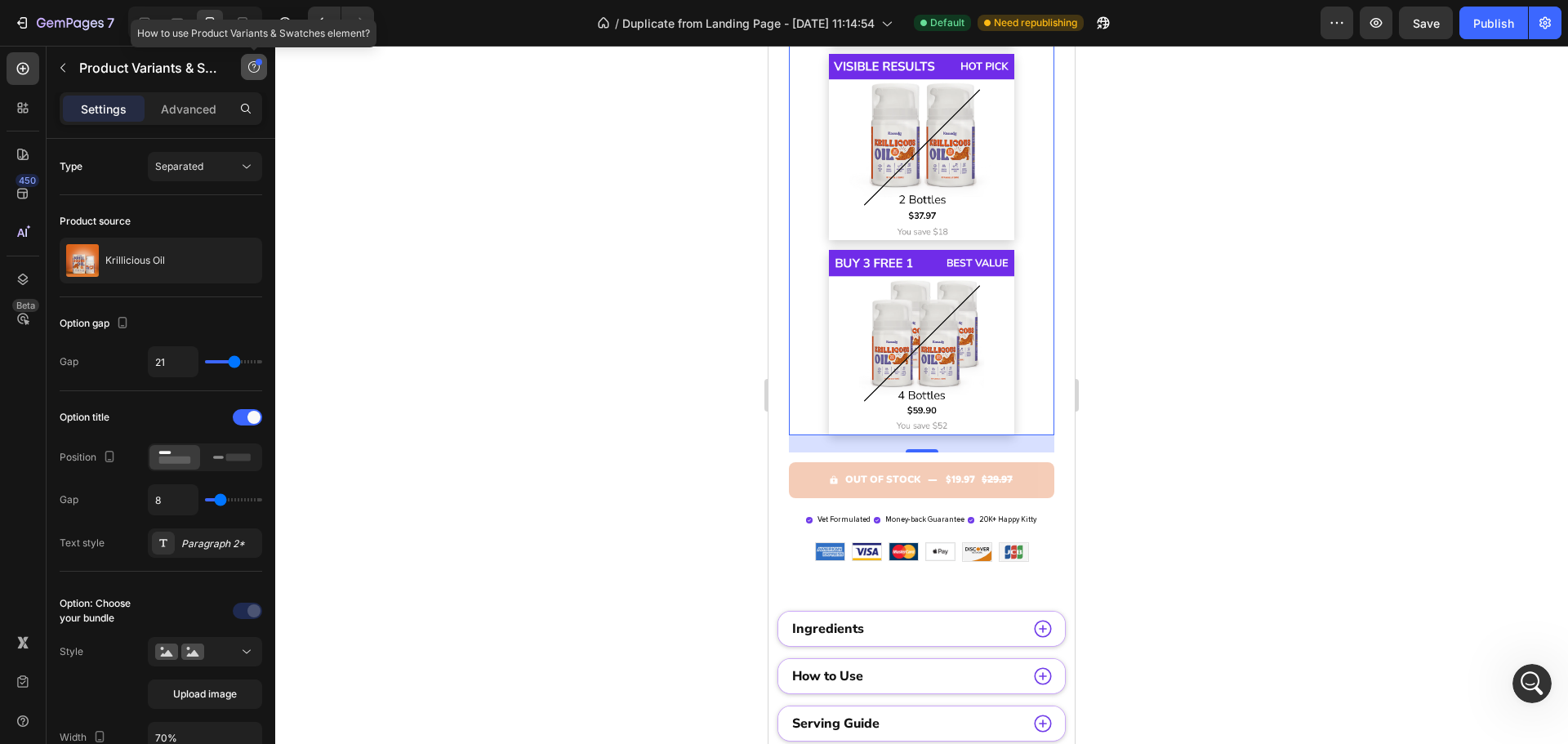
click at [249, 65] on icon "button" at bounding box center [254, 66] width 13 height 13
click at [193, 120] on button "Element tips New" at bounding box center [193, 134] width 135 height 29
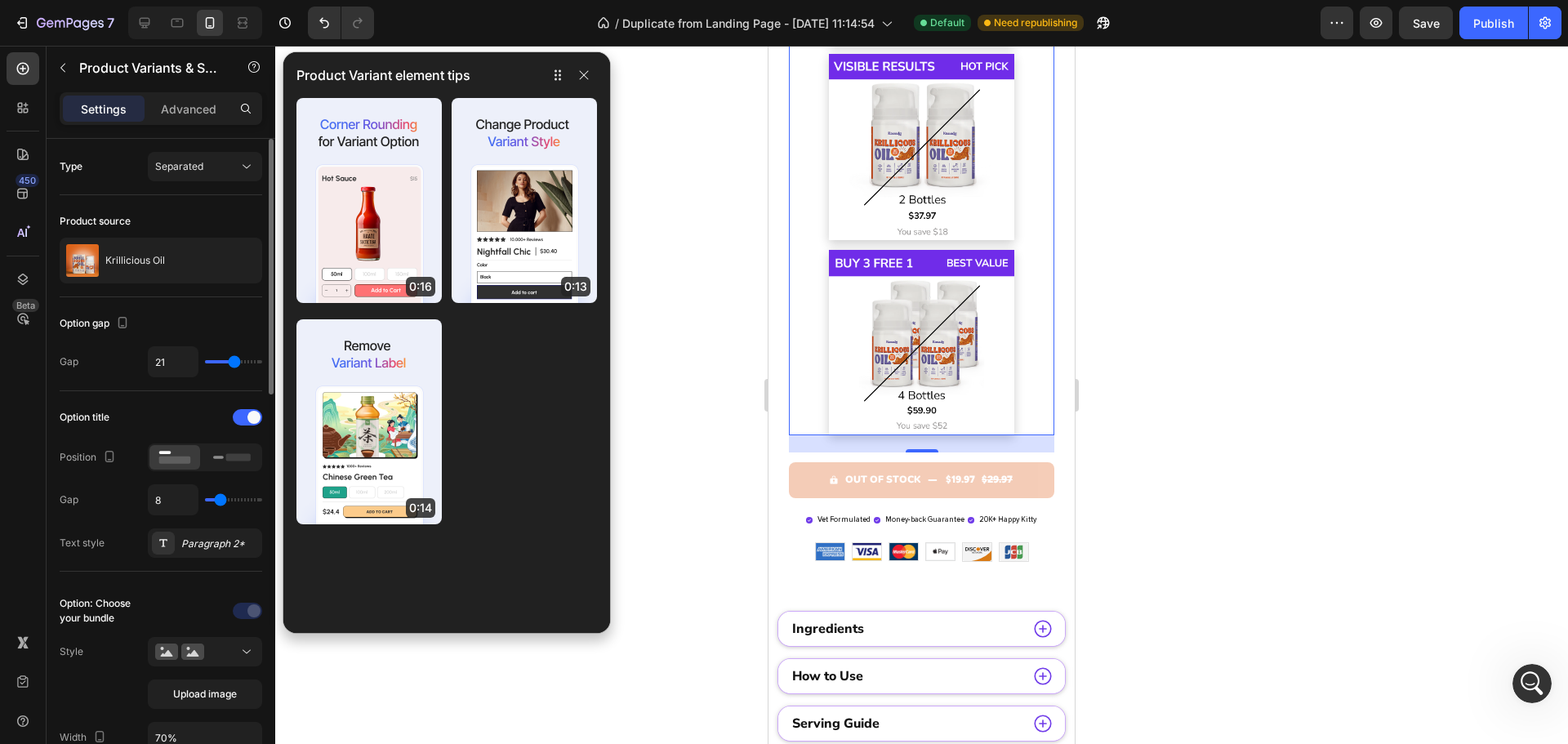
click at [116, 209] on div "Product source" at bounding box center [160, 221] width 202 height 26
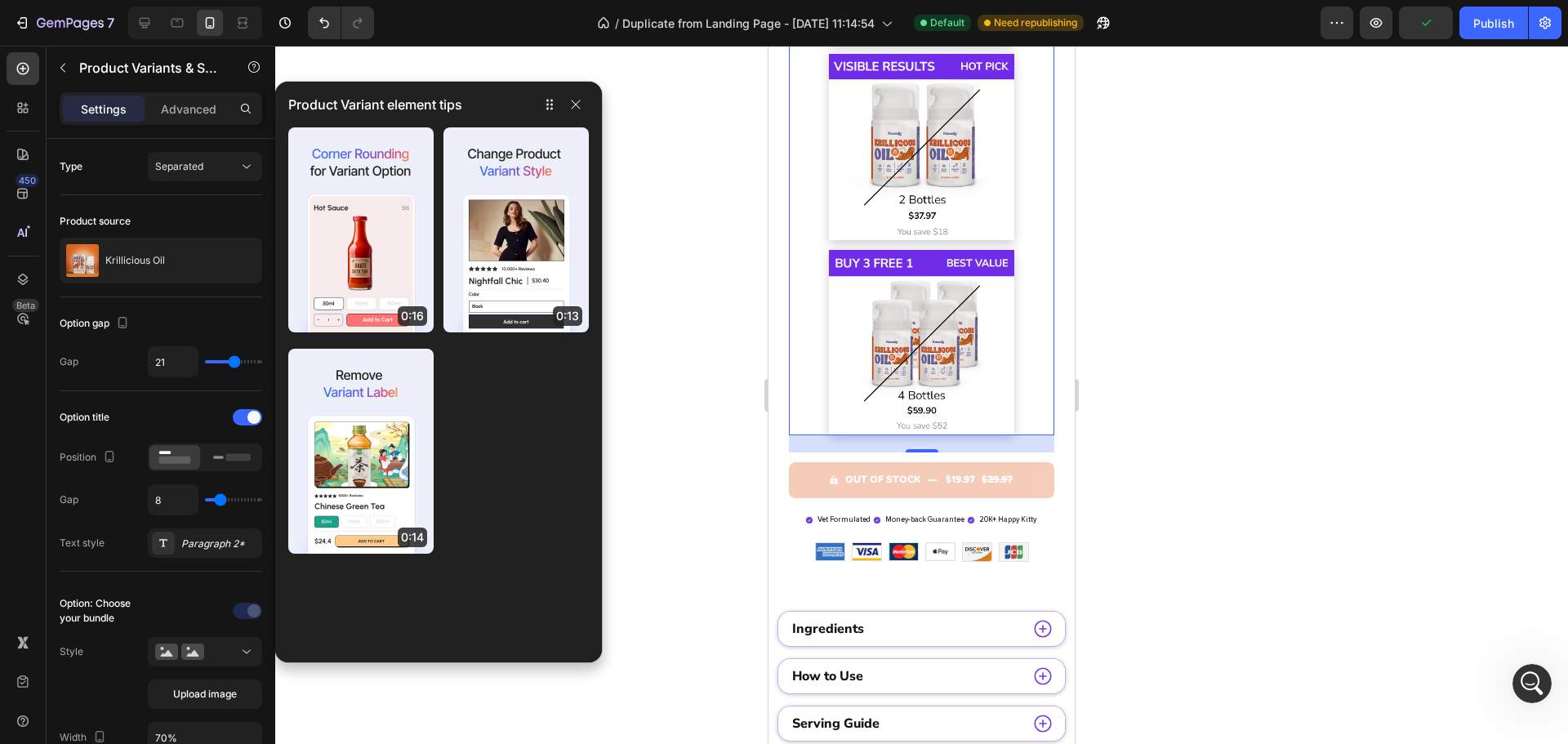
drag, startPoint x: 565, startPoint y: 89, endPoint x: 557, endPoint y: 118, distance: 30.1
click at [557, 118] on div "Product Variant element tips" at bounding box center [438, 105] width 327 height 46
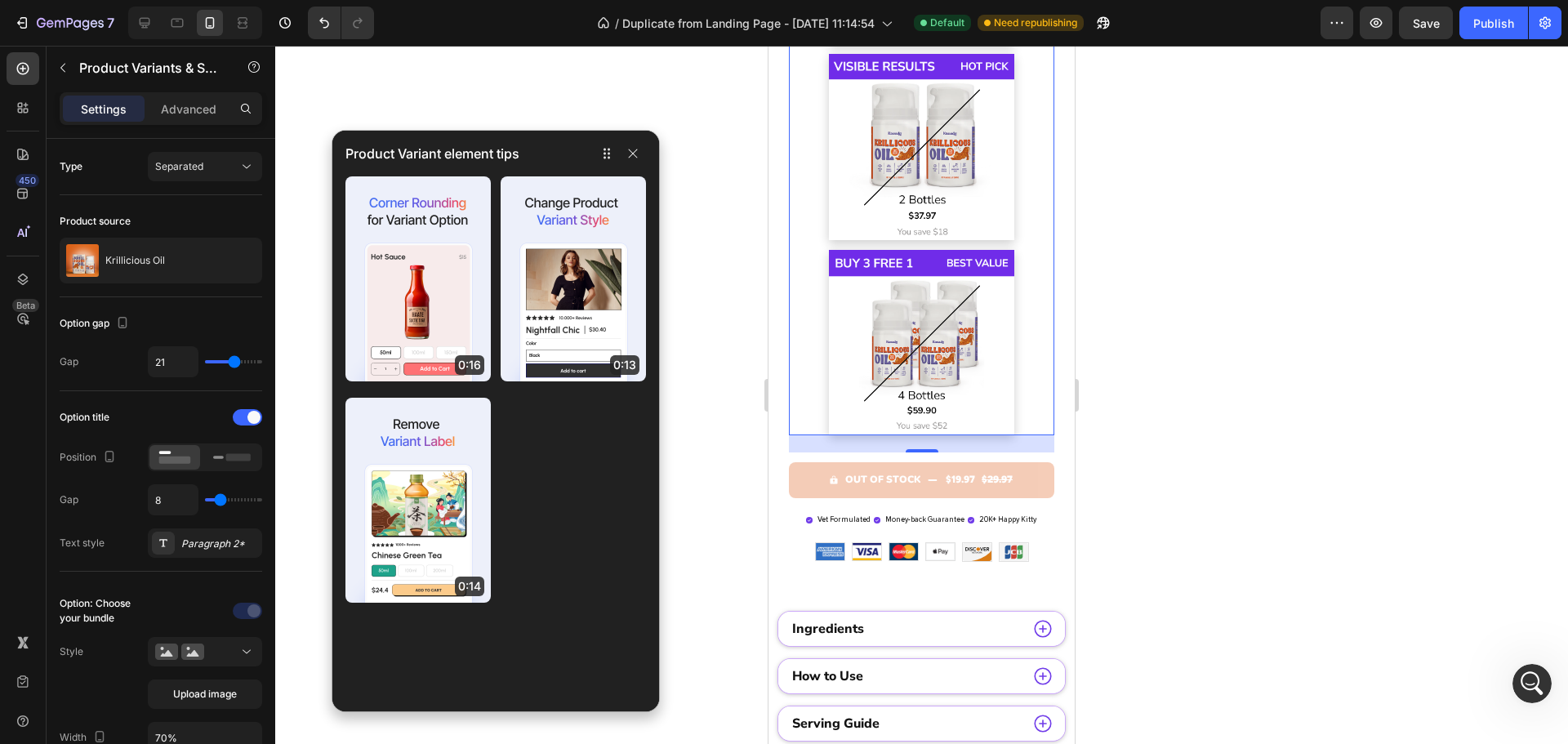
drag, startPoint x: 475, startPoint y: 115, endPoint x: 552, endPoint y: 175, distance: 97.6
click at [552, 175] on div "Product Variant element tips" at bounding box center [495, 153] width 327 height 46
click at [631, 155] on icon "button" at bounding box center [633, 154] width 9 height 9
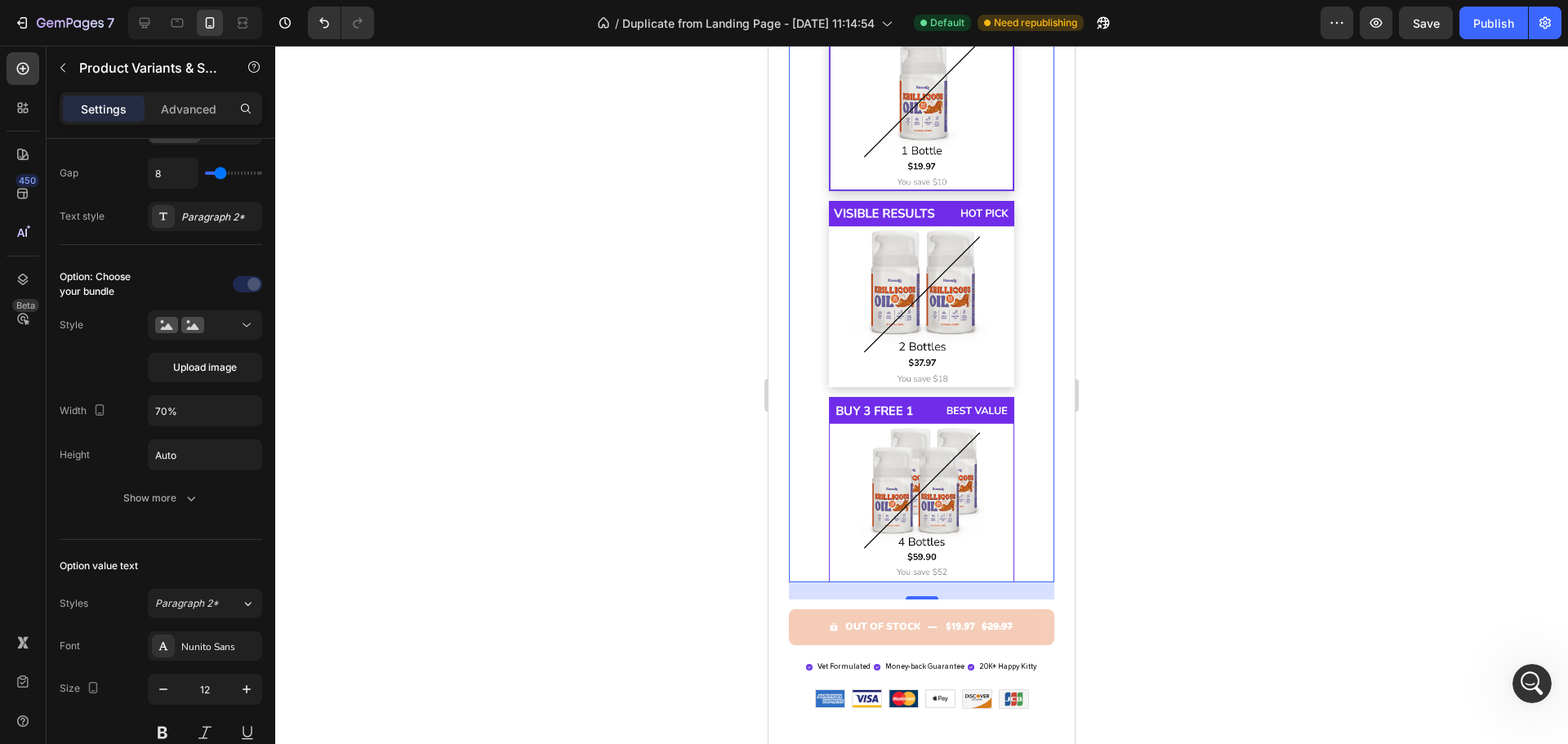
scroll to position [2848, 0]
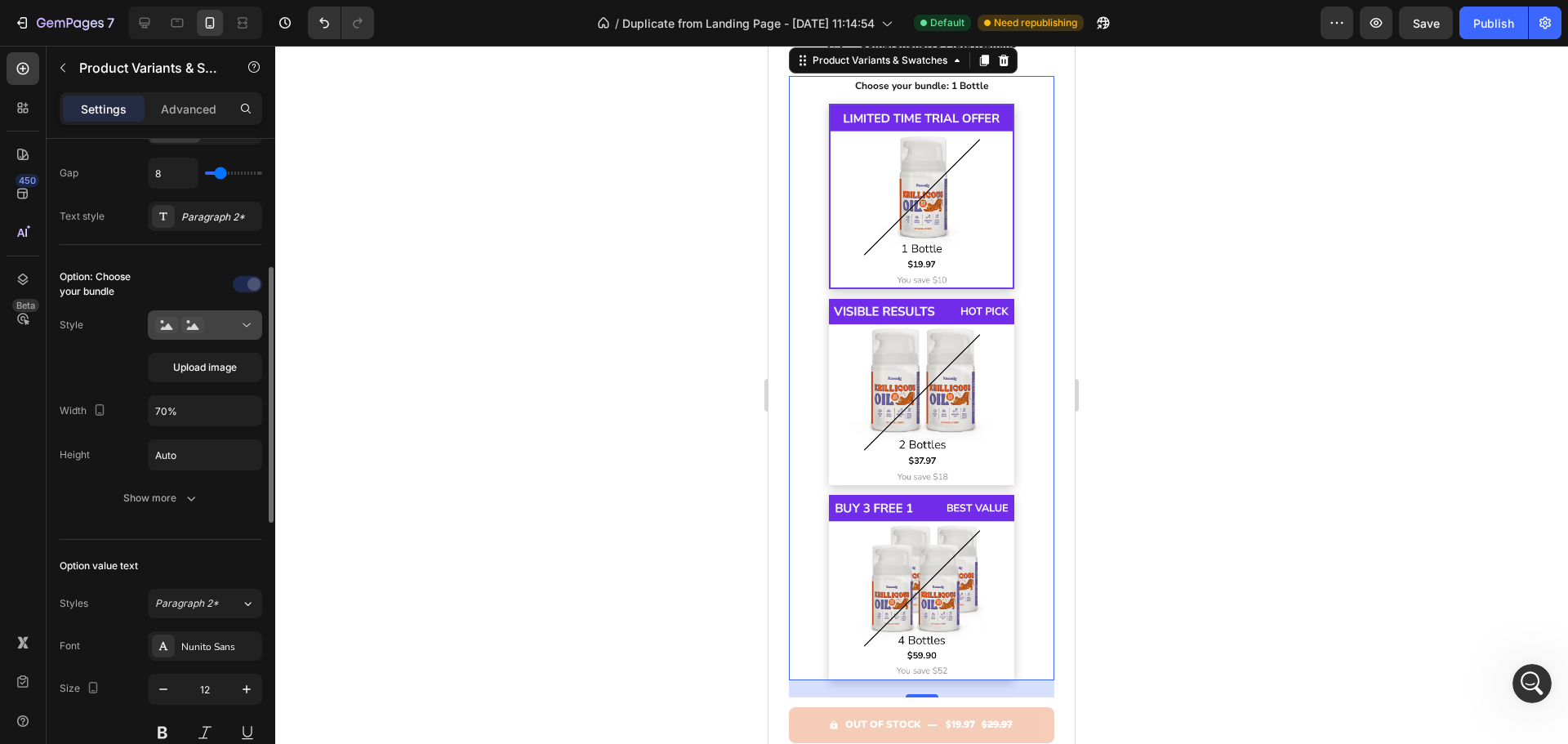
click at [238, 323] on div at bounding box center [204, 325] width 99 height 16
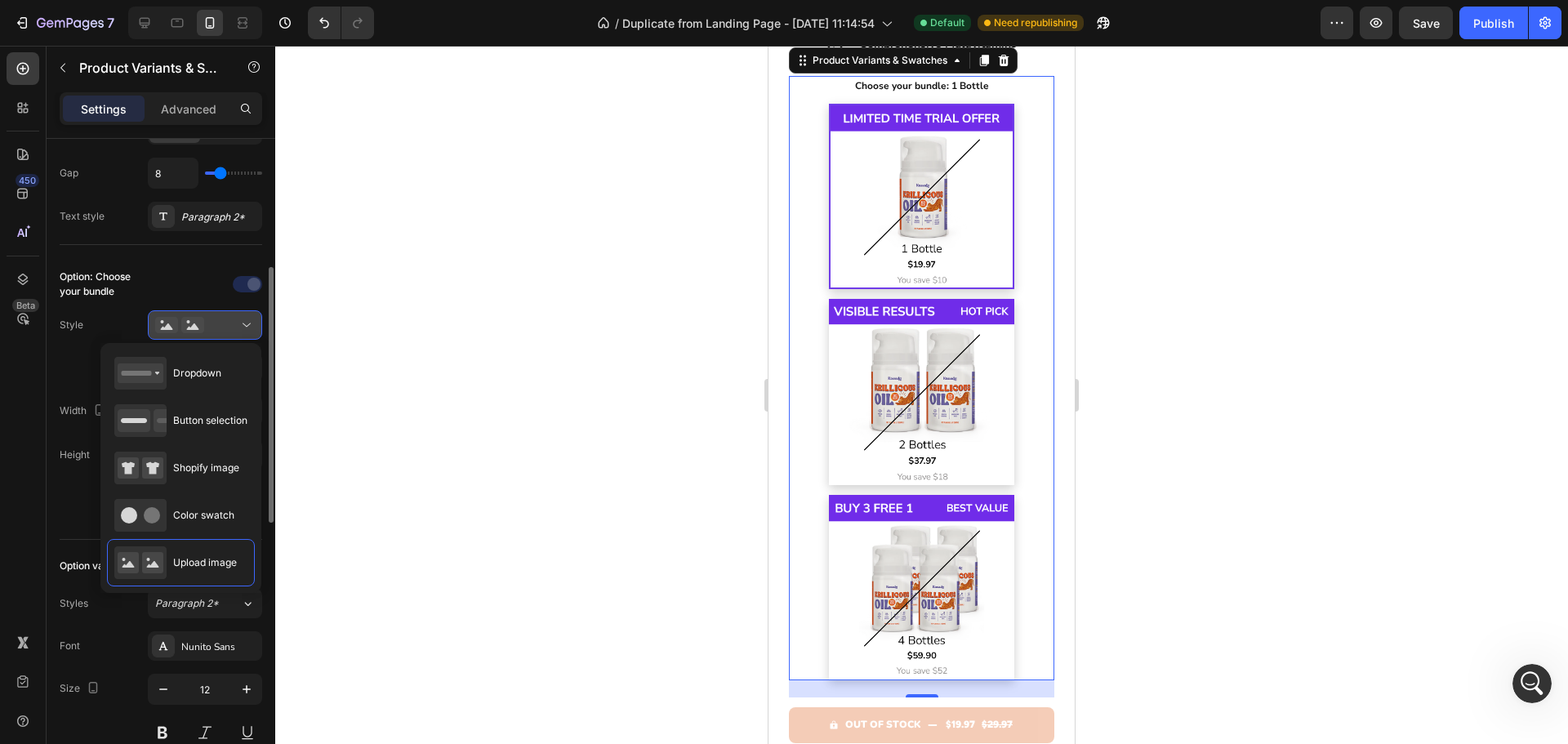
click at [238, 323] on div at bounding box center [204, 325] width 99 height 16
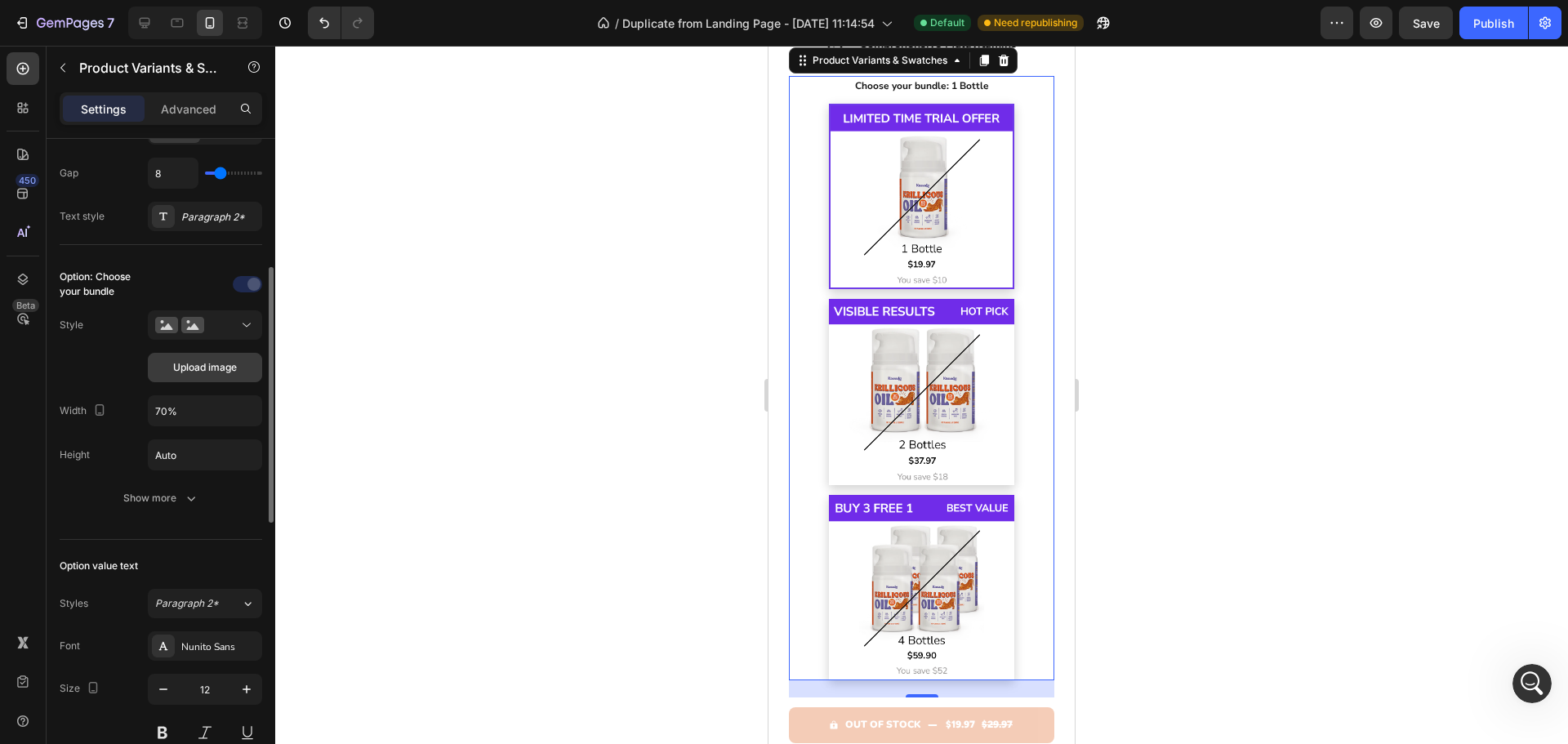
scroll to position [0, 0]
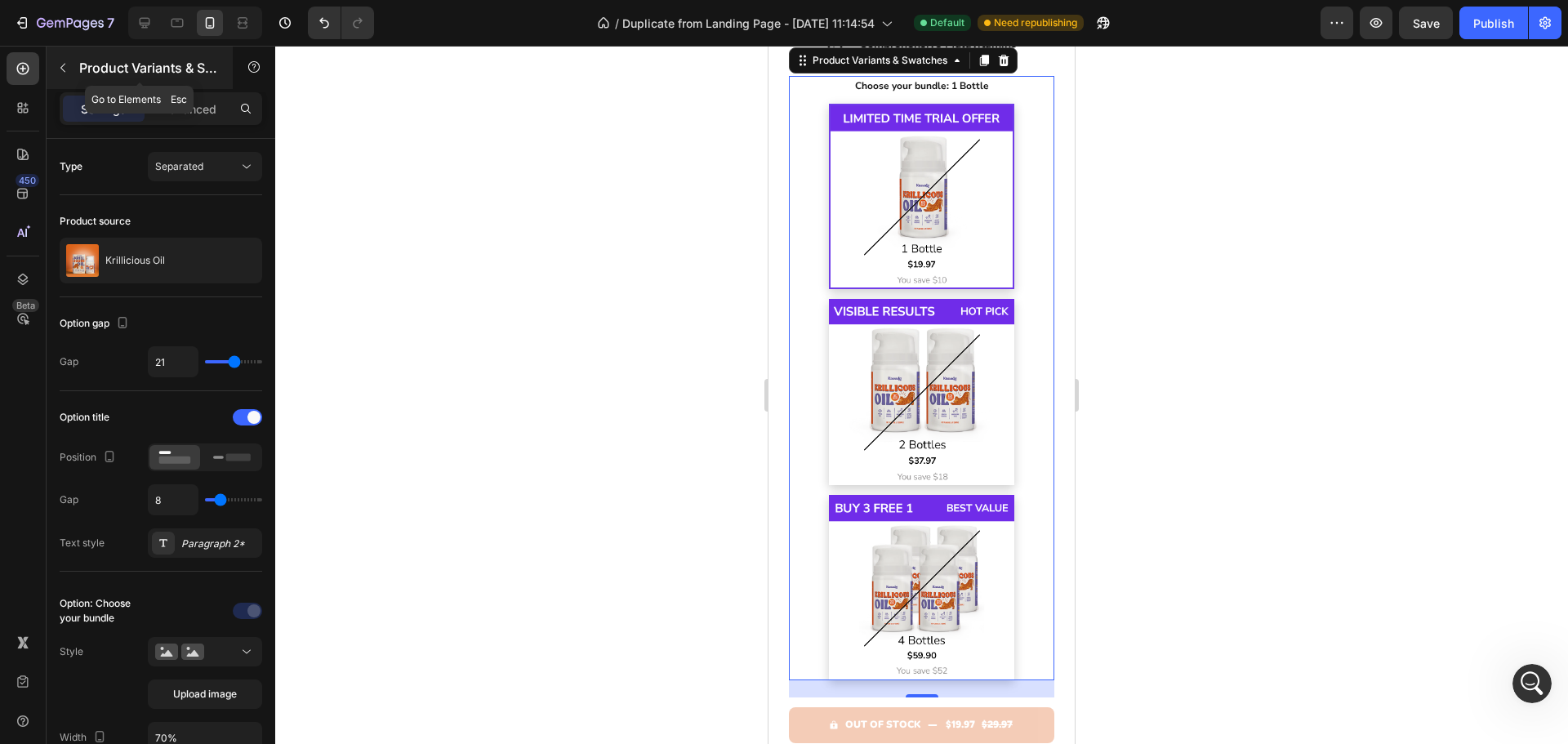
click at [69, 75] on button "button" at bounding box center [63, 67] width 26 height 26
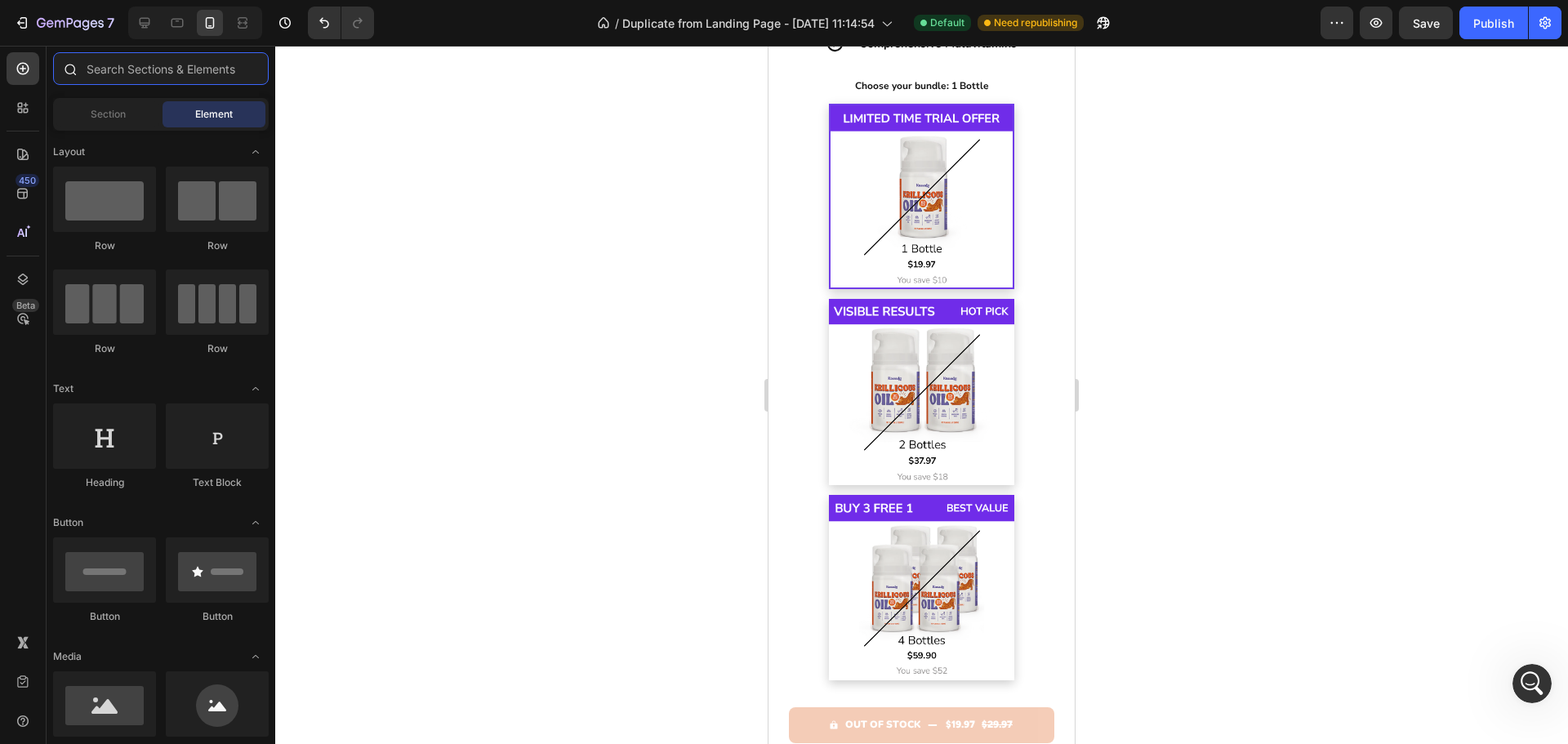
click at [130, 76] on input "text" at bounding box center [160, 68] width 216 height 33
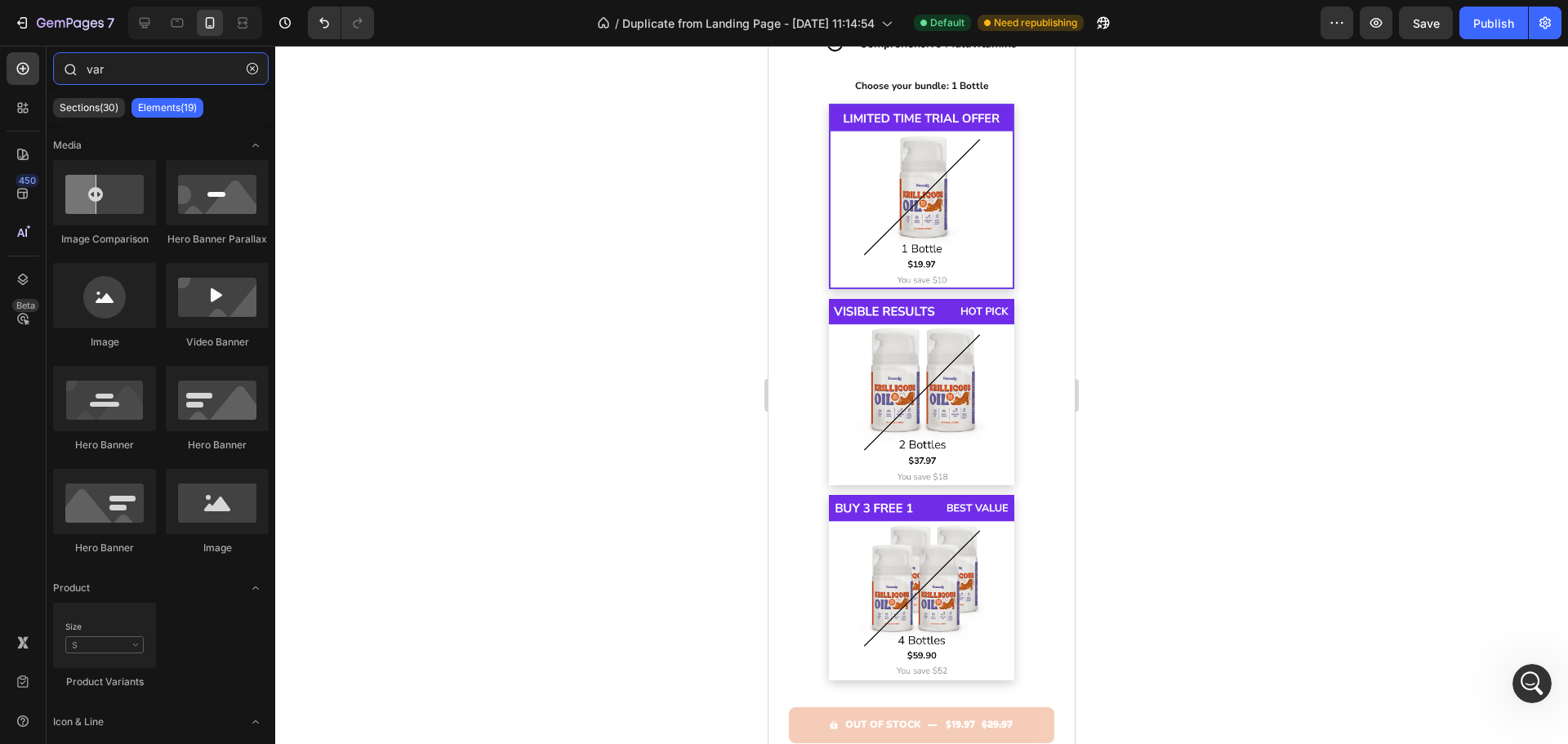
type input "vari"
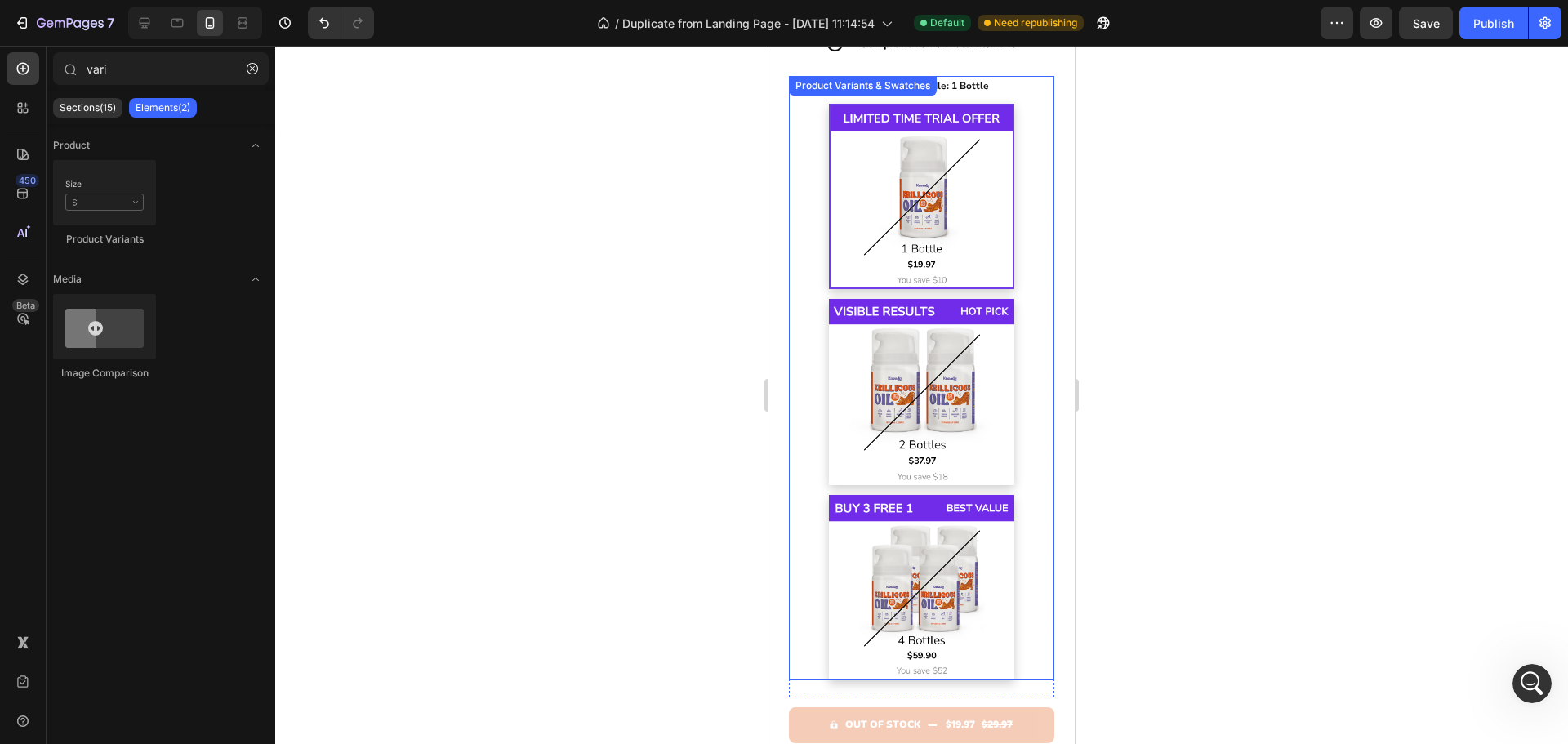
click at [1006, 301] on div "1 Bottle 1 Bottle 2 Bottles 2 Bottles 4 Bottles 4 Bottles" at bounding box center [921, 392] width 265 height 577
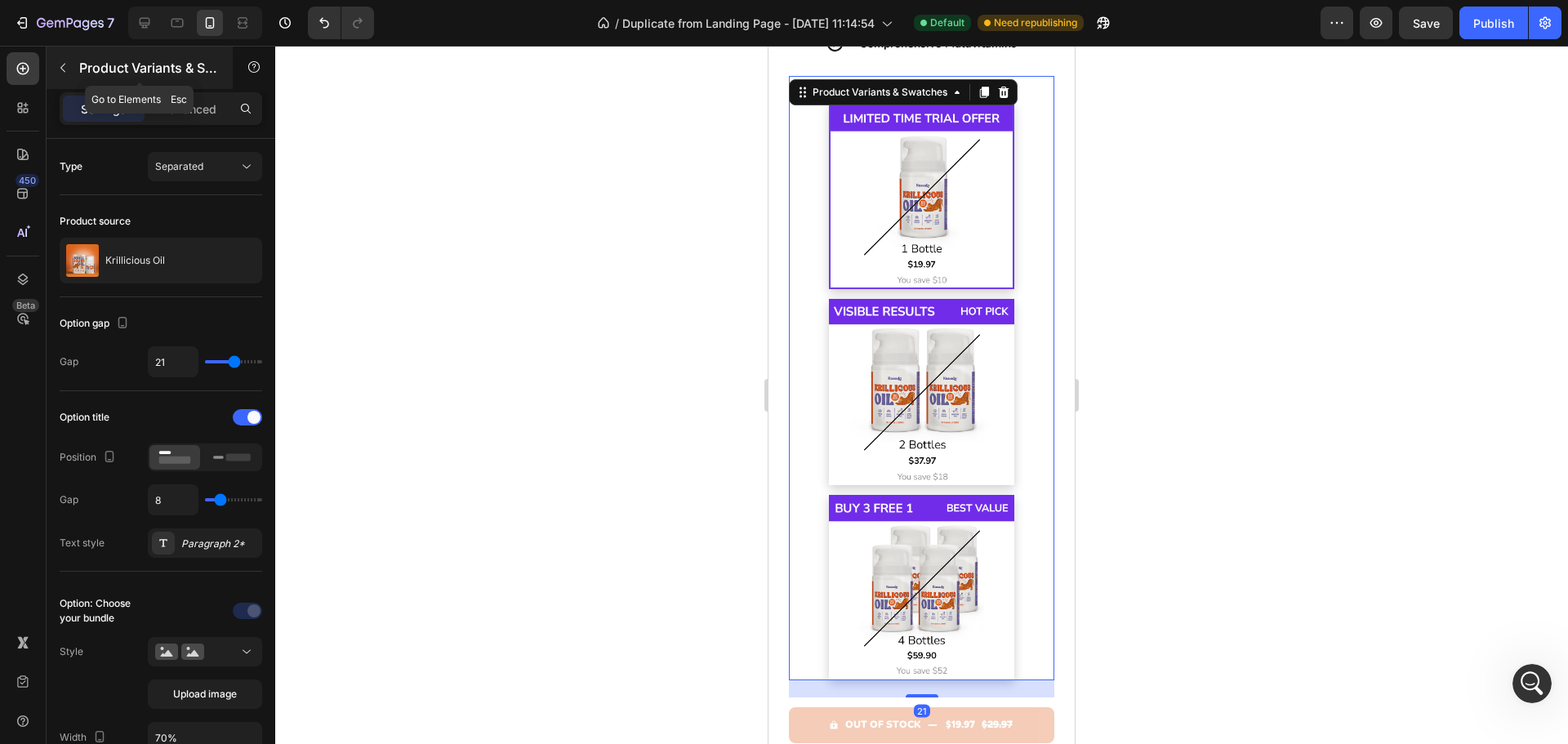
click at [179, 67] on p "Product Variants & Swatches" at bounding box center [148, 68] width 138 height 20
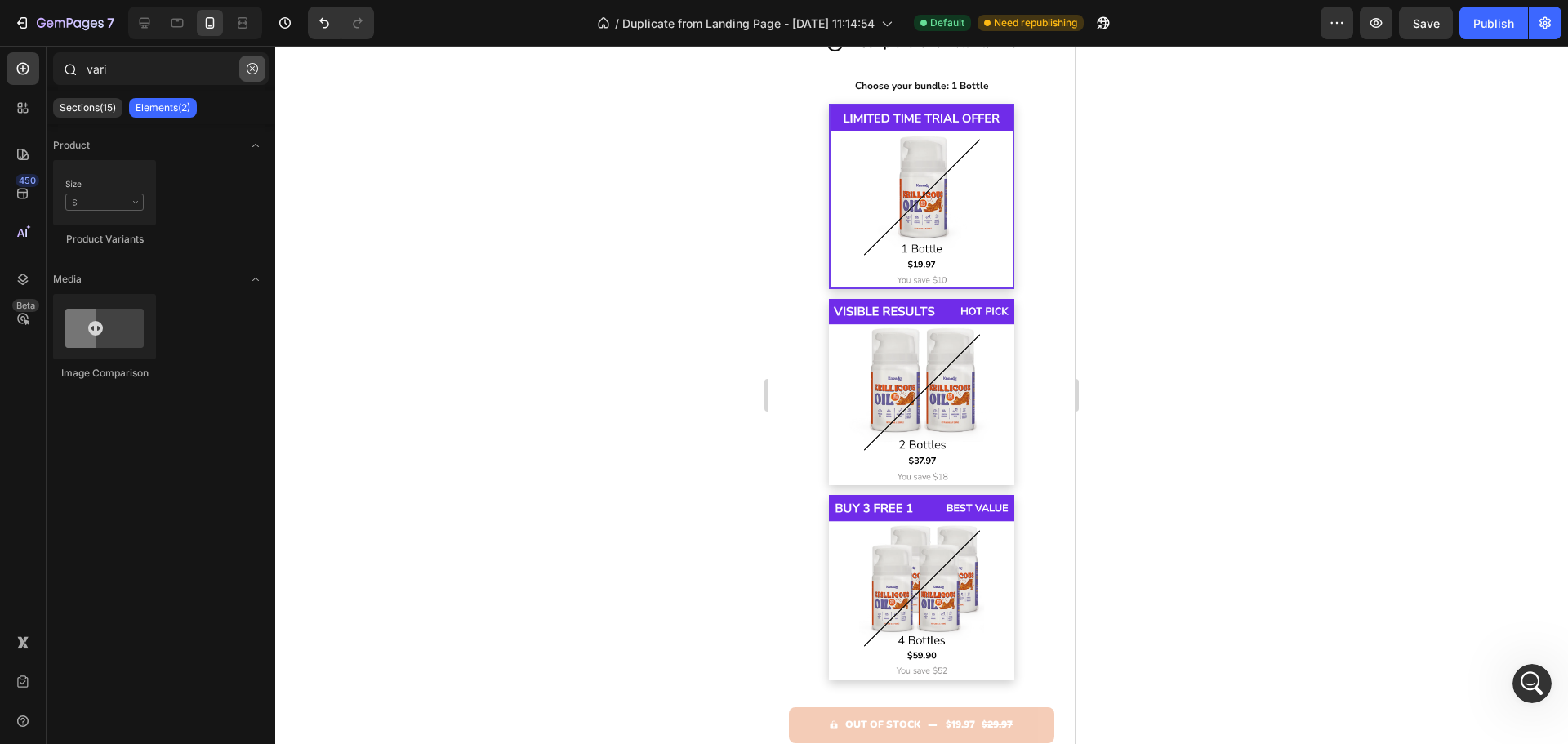
click at [252, 67] on icon "button" at bounding box center [252, 68] width 12 height 12
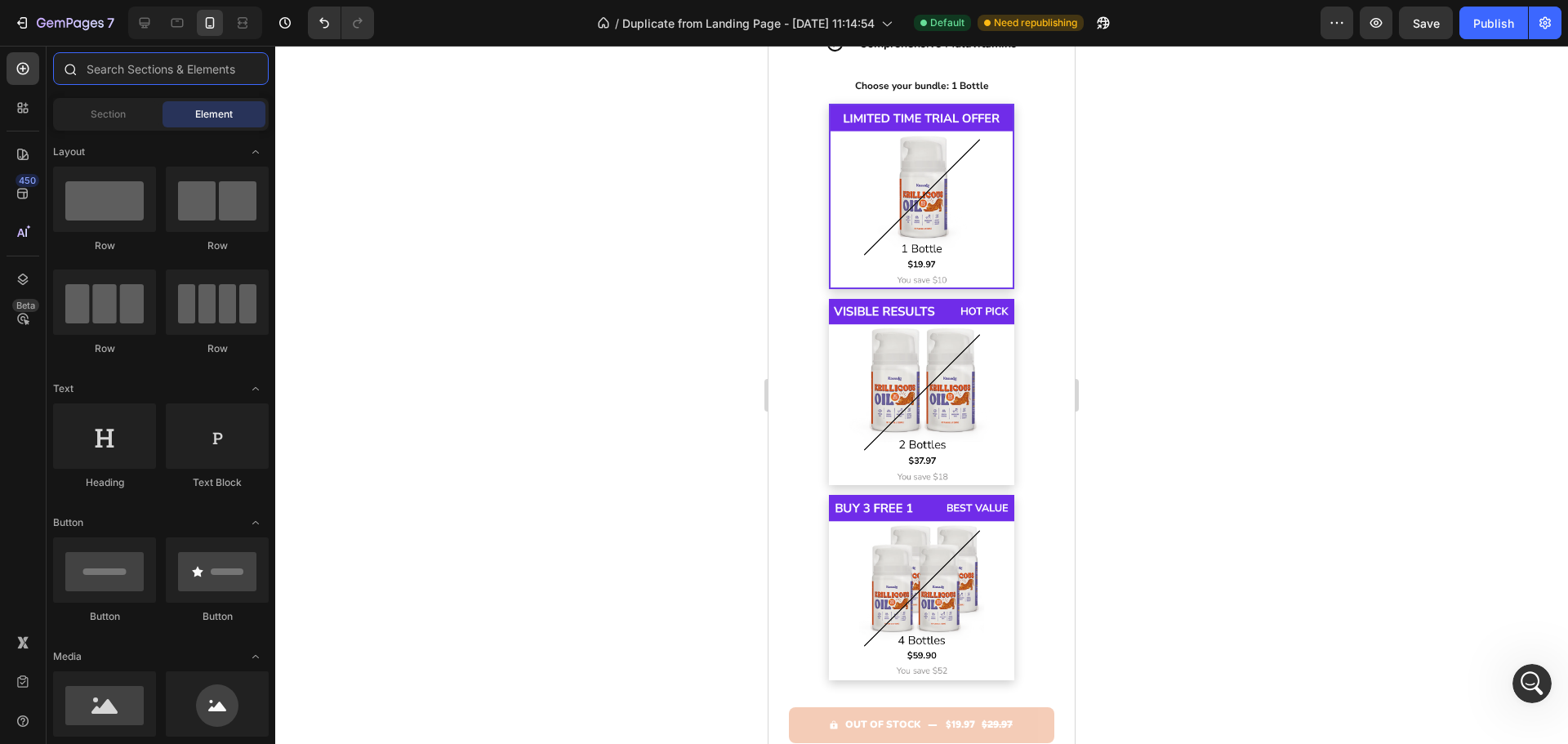
click at [223, 59] on input "text" at bounding box center [160, 68] width 216 height 33
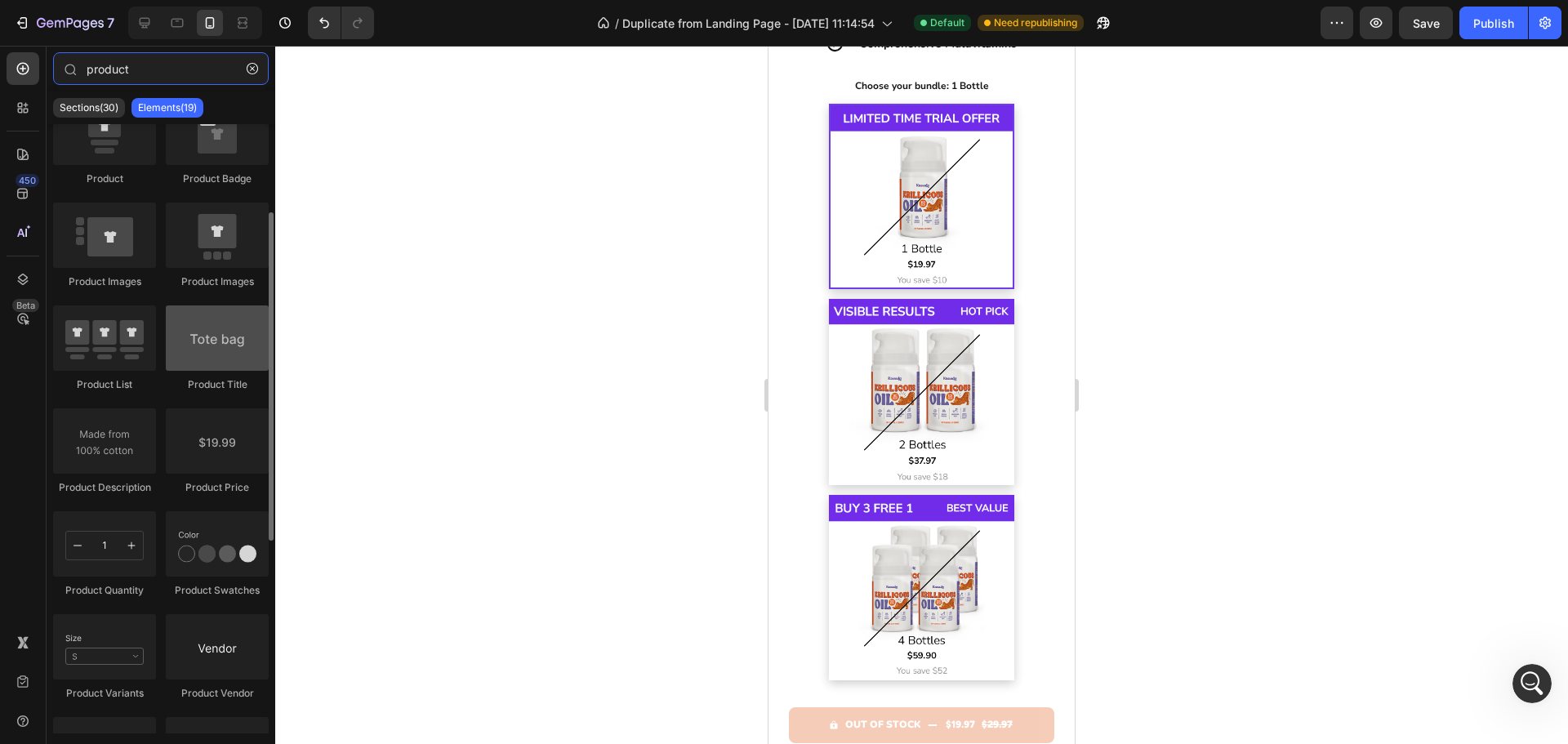
scroll to position [245, 0]
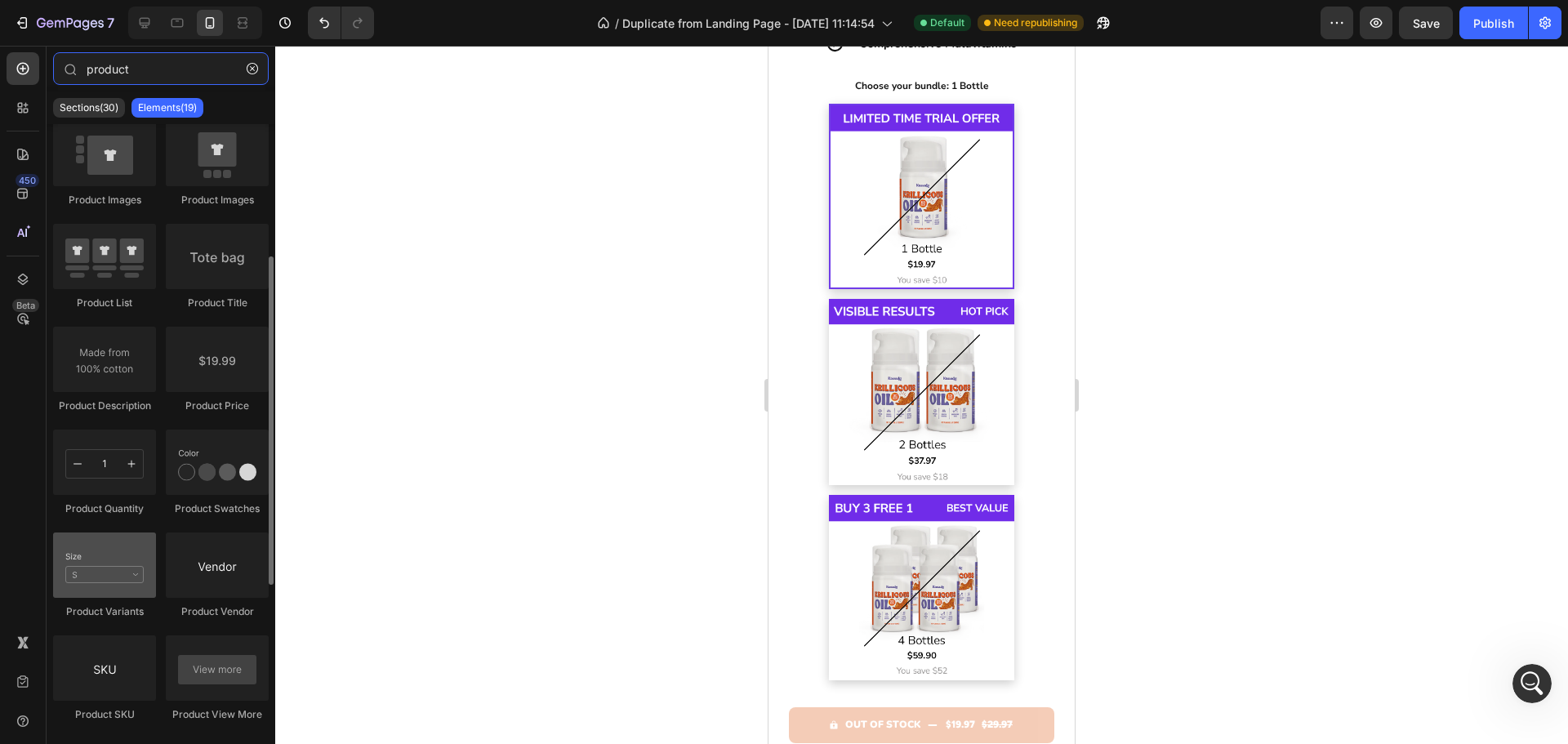
type input "product"
click at [112, 563] on div at bounding box center [104, 566] width 103 height 66
click at [257, 73] on icon "button" at bounding box center [252, 68] width 12 height 12
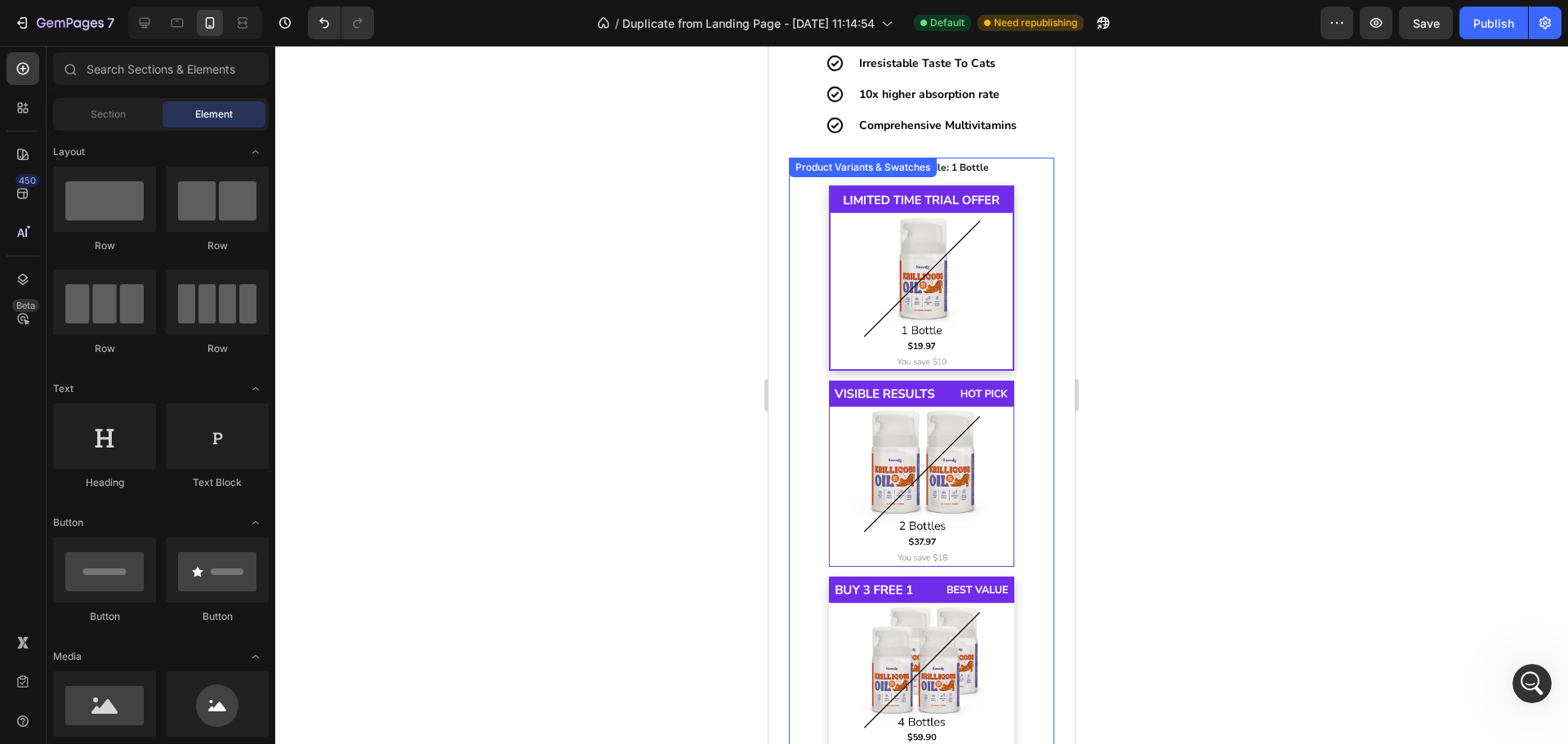
scroll to position [2521, 0]
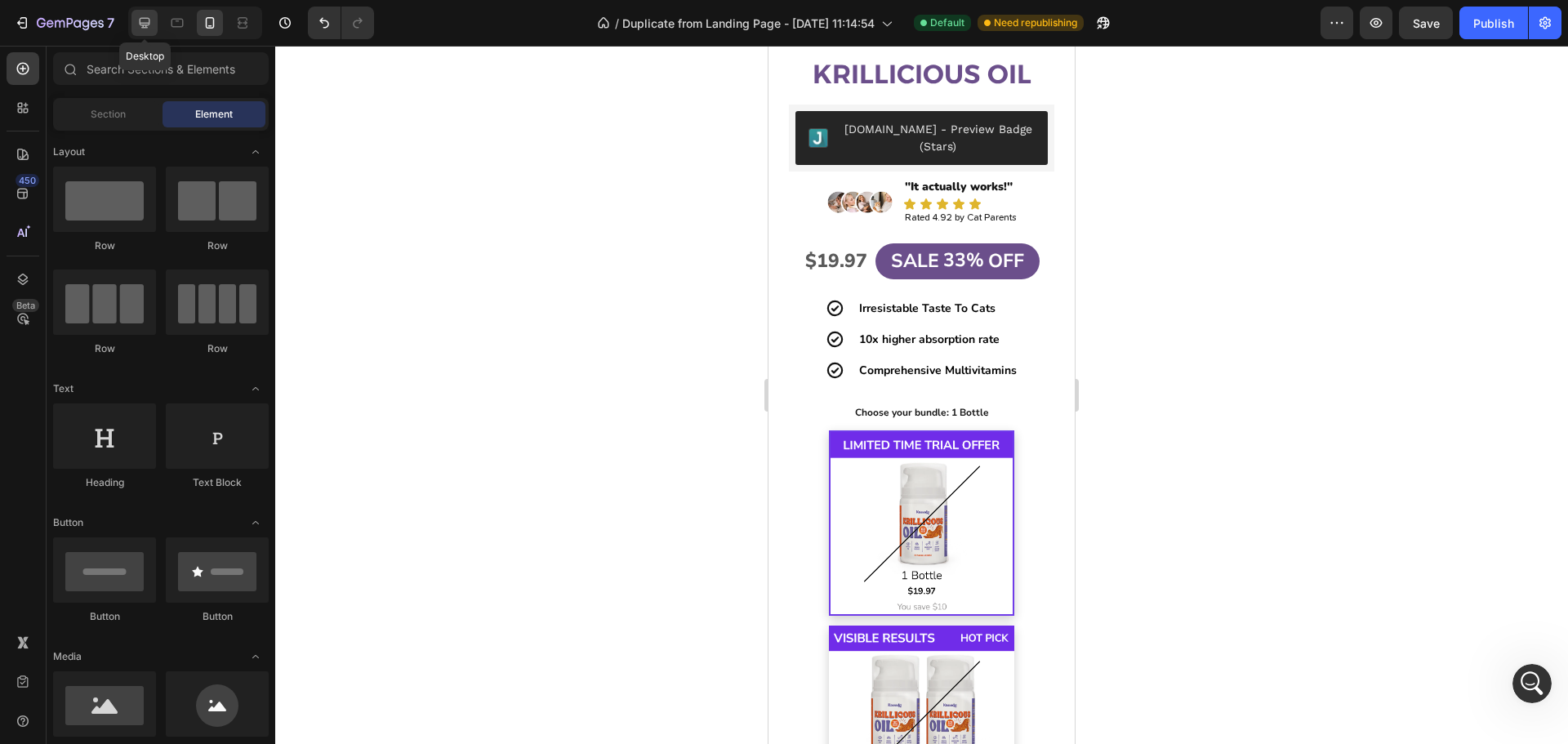
click at [140, 25] on icon at bounding box center [145, 24] width 11 height 11
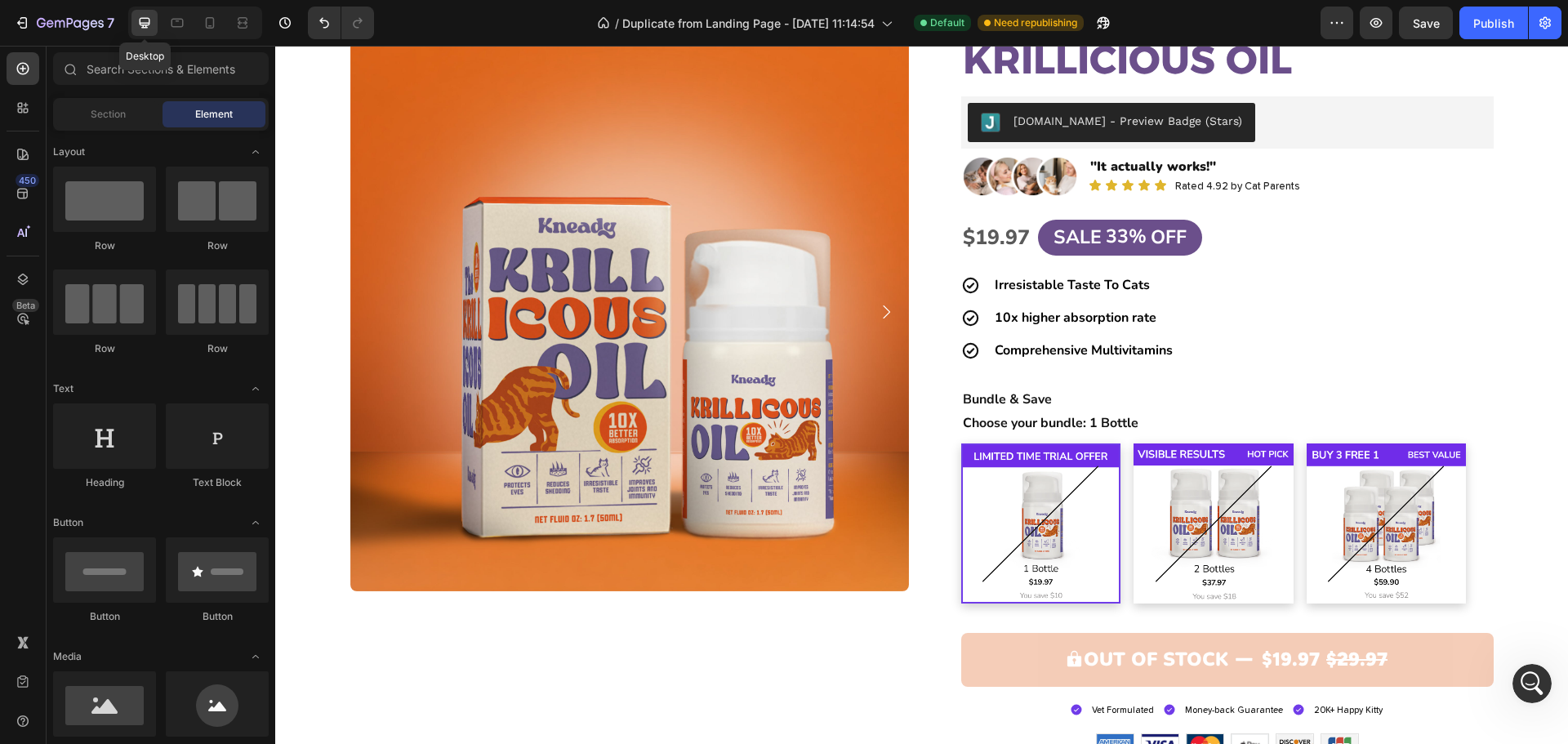
scroll to position [2634, 0]
